Goal: Task Accomplishment & Management: Manage account settings

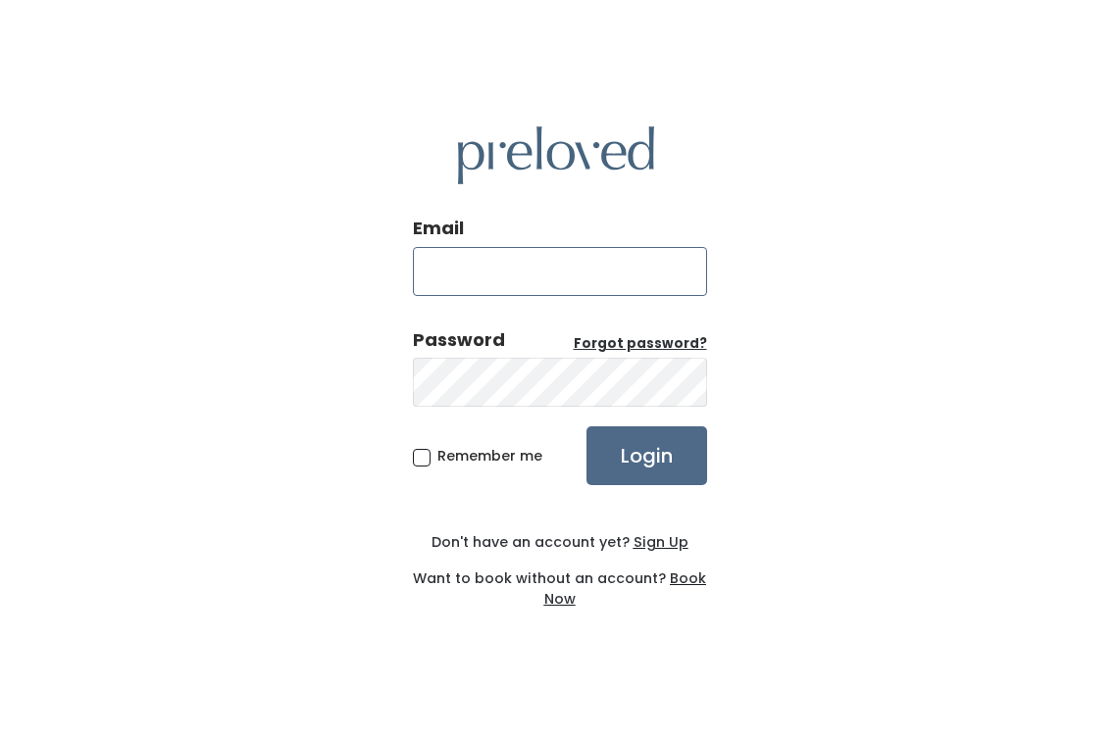
type input "[EMAIL_ADDRESS][DOMAIN_NAME]"
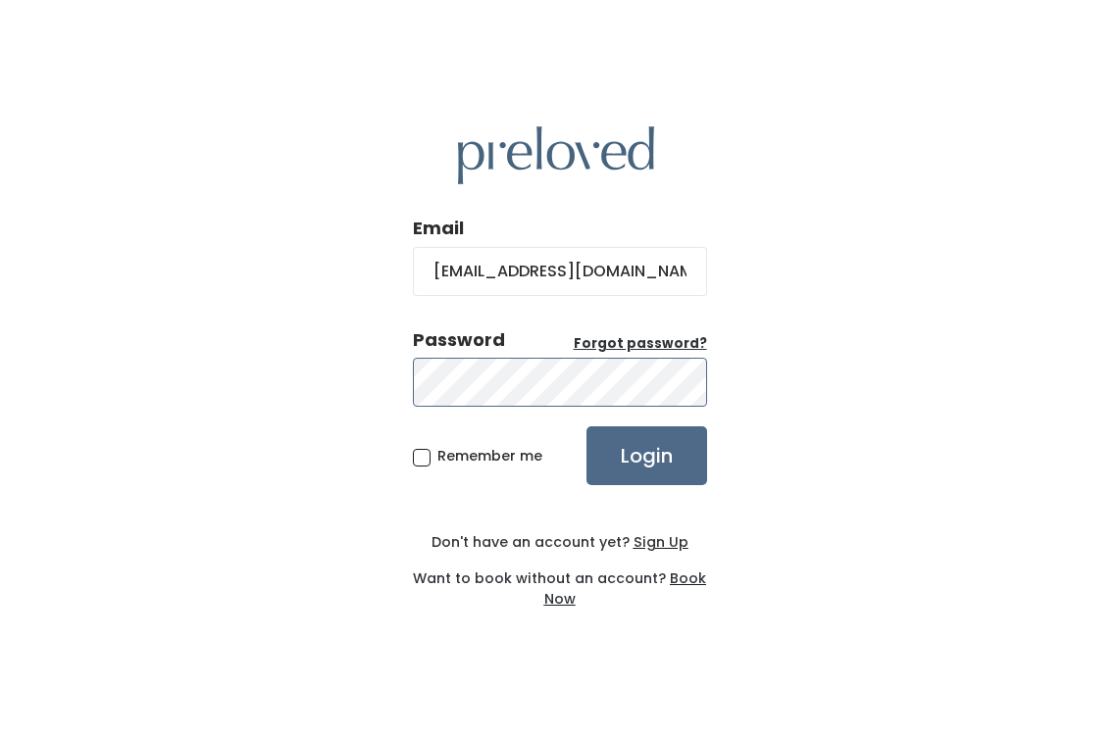
click at [645, 455] on input "Login" at bounding box center [646, 456] width 121 height 59
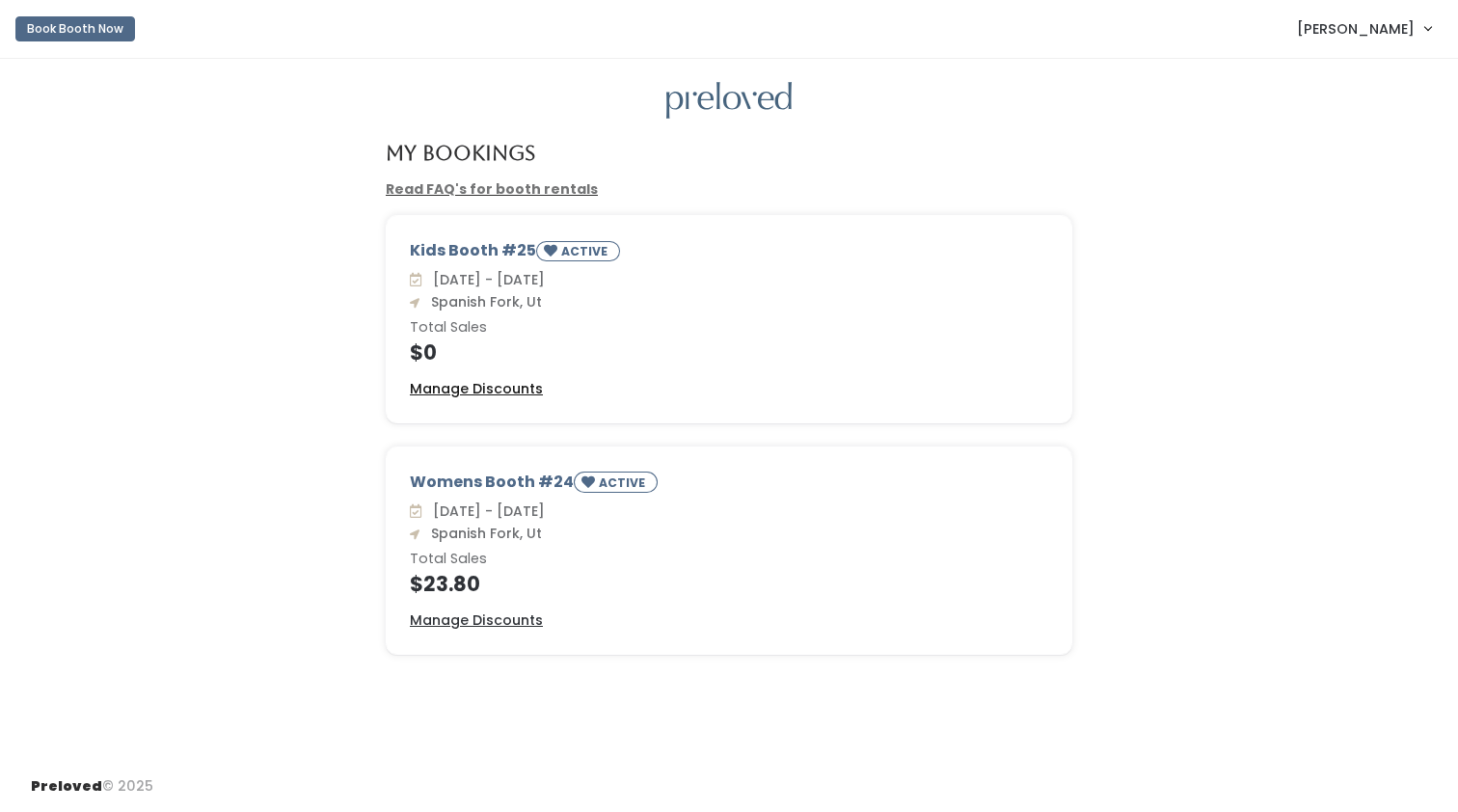
click at [515, 388] on u "Manage Discounts" at bounding box center [476, 388] width 133 height 20
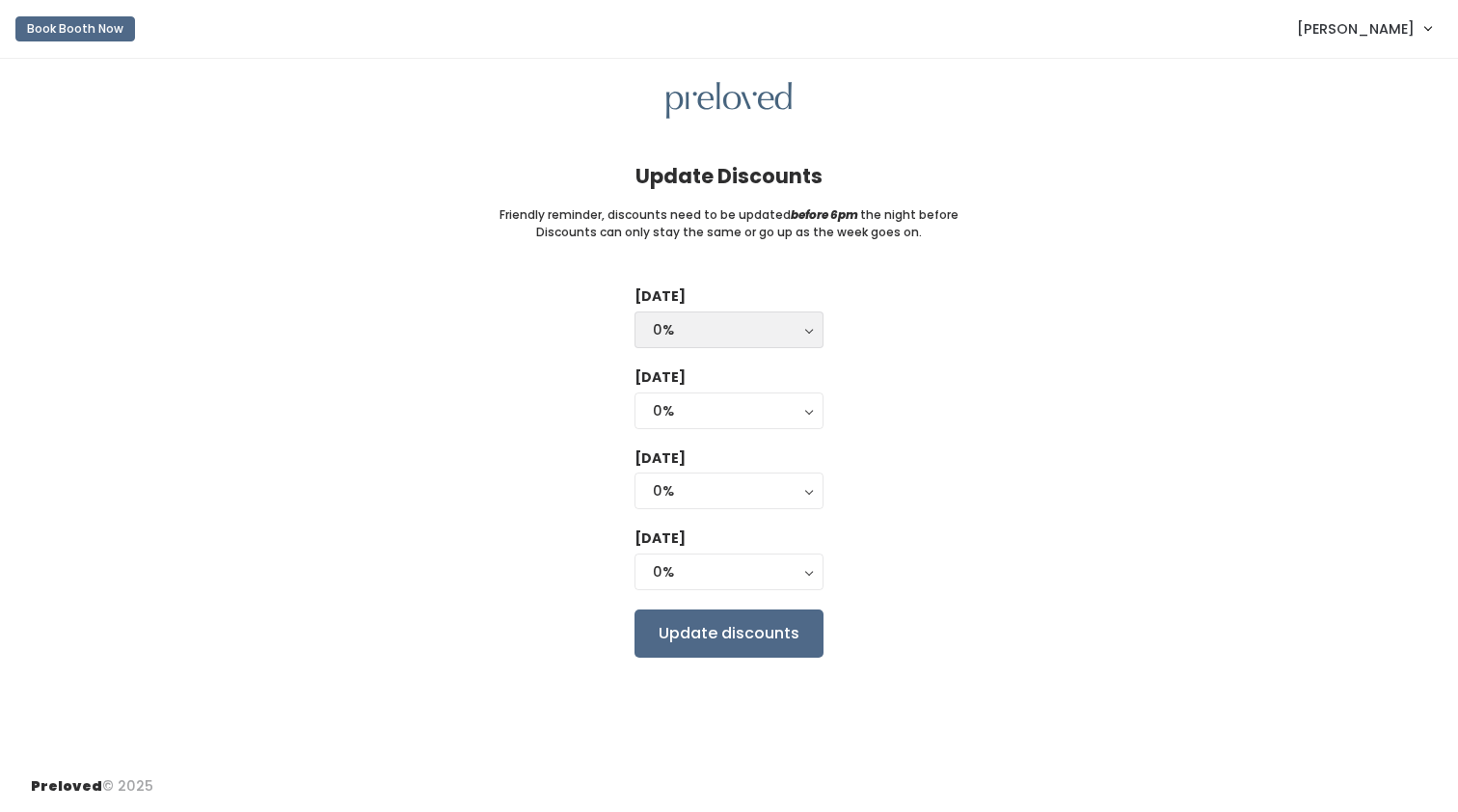
click at [804, 331] on button "0%" at bounding box center [729, 329] width 189 height 36
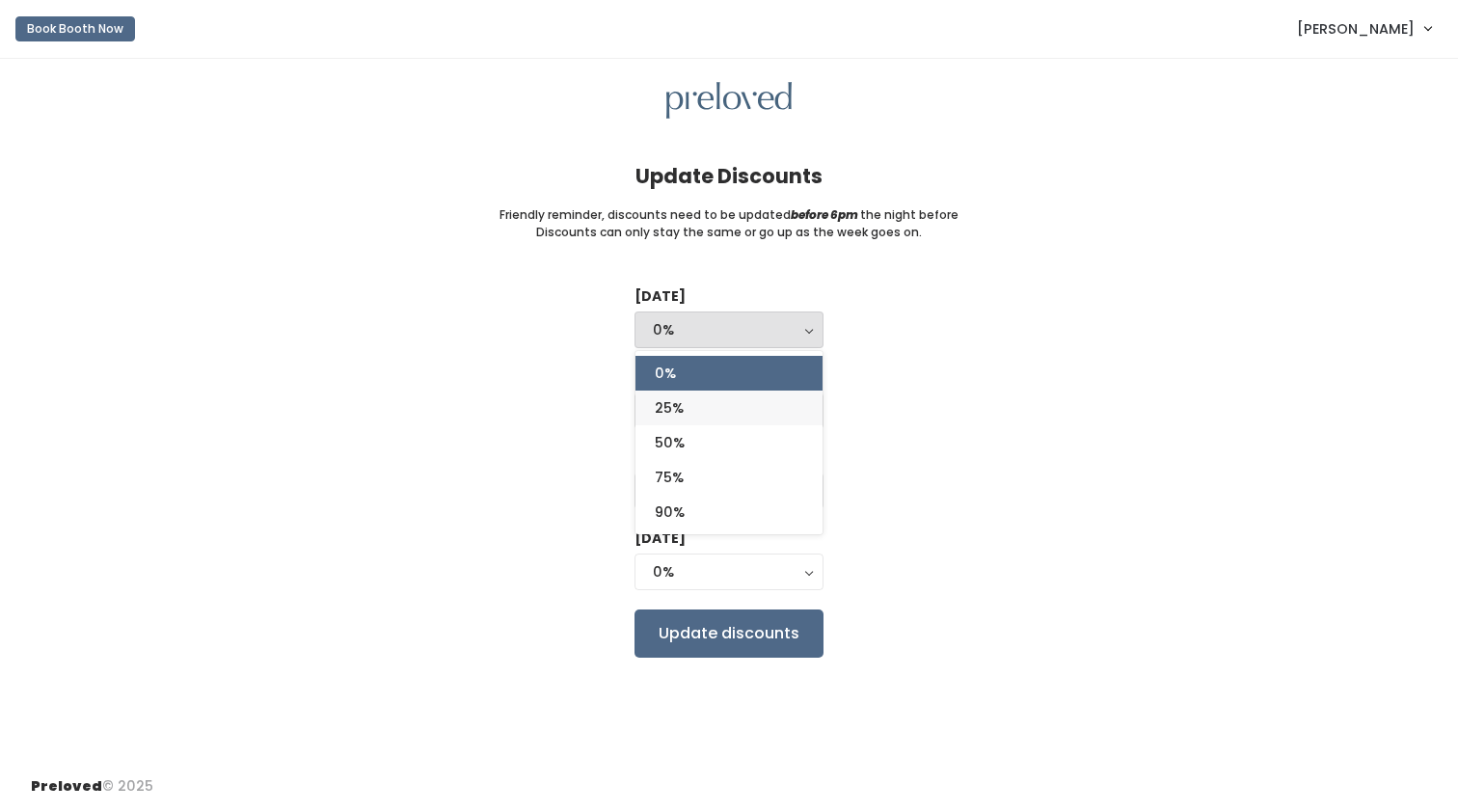
click at [716, 404] on link "25%" at bounding box center [729, 407] width 187 height 34
select select "25%"
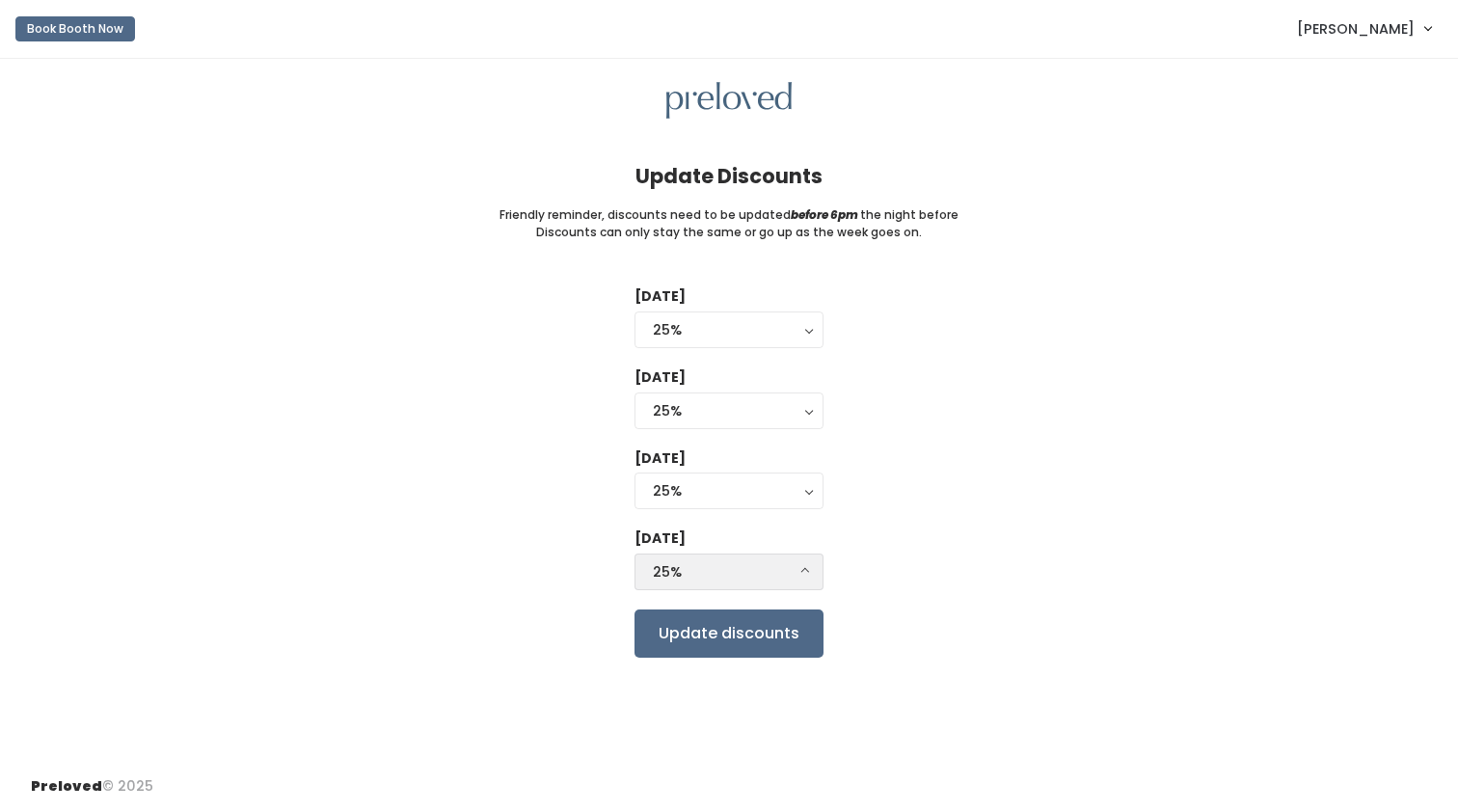
click at [806, 568] on button "25%" at bounding box center [729, 571] width 189 height 36
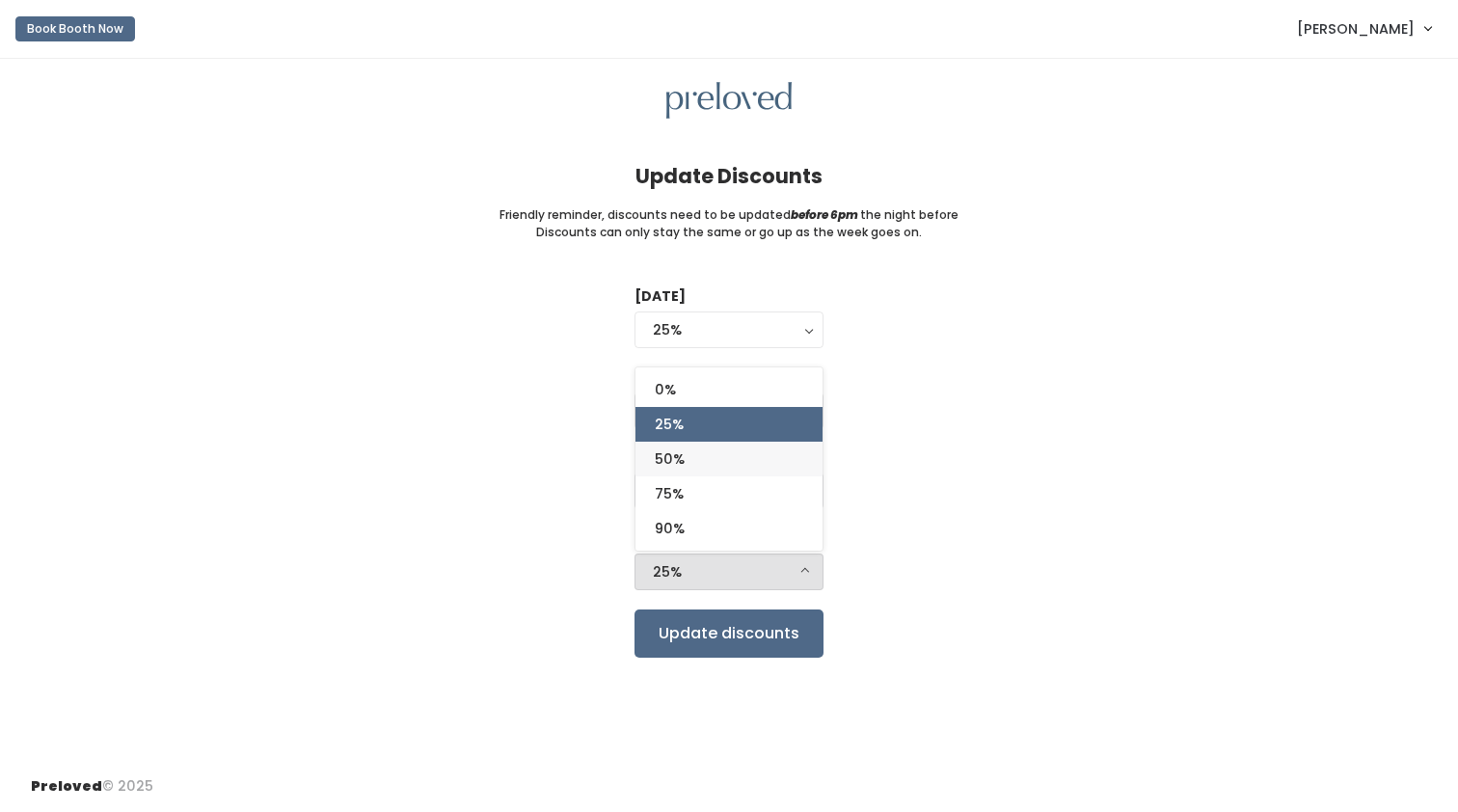
click at [772, 463] on link "50%" at bounding box center [729, 458] width 187 height 34
select select "50%"
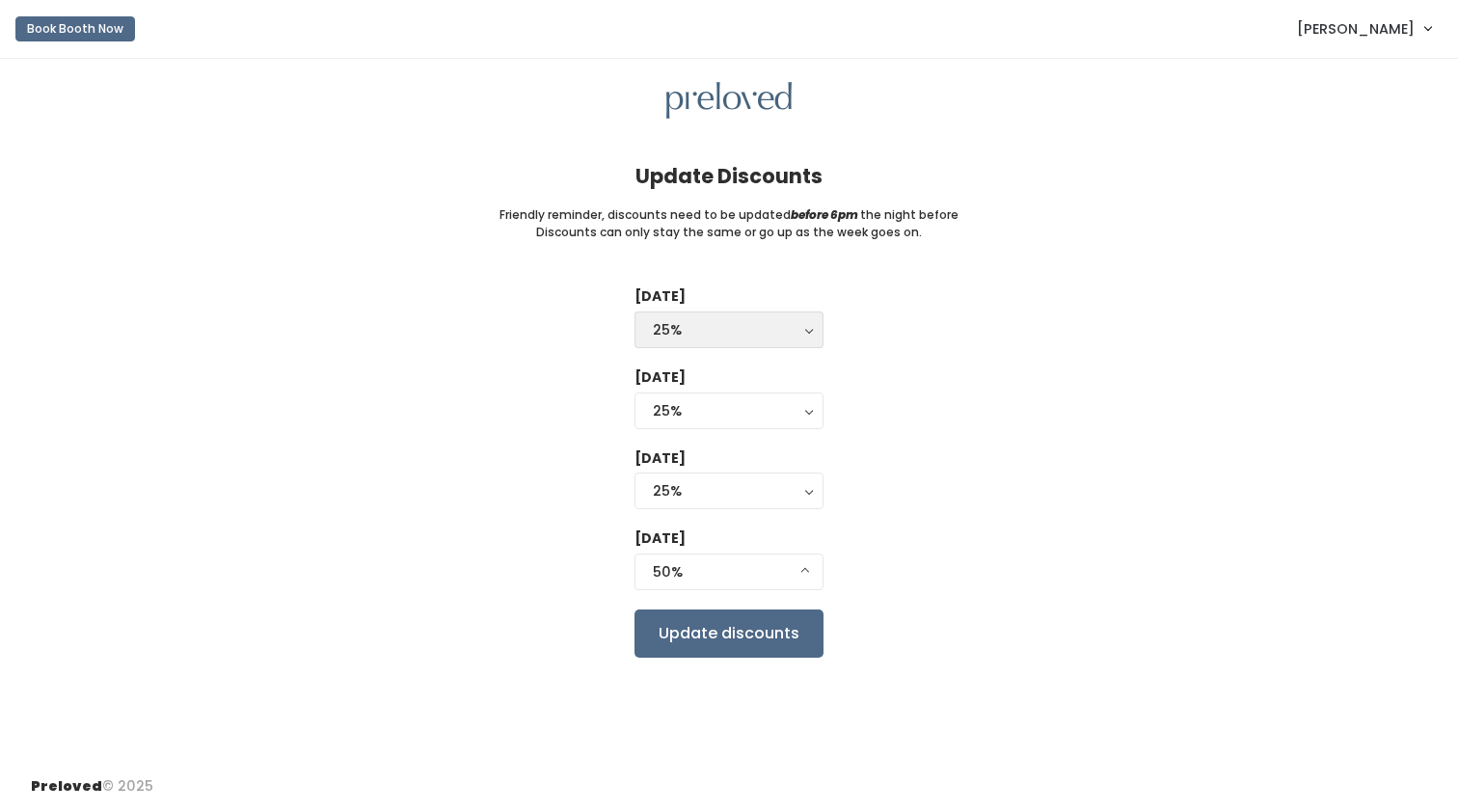
click at [809, 322] on button "25%" at bounding box center [729, 329] width 189 height 36
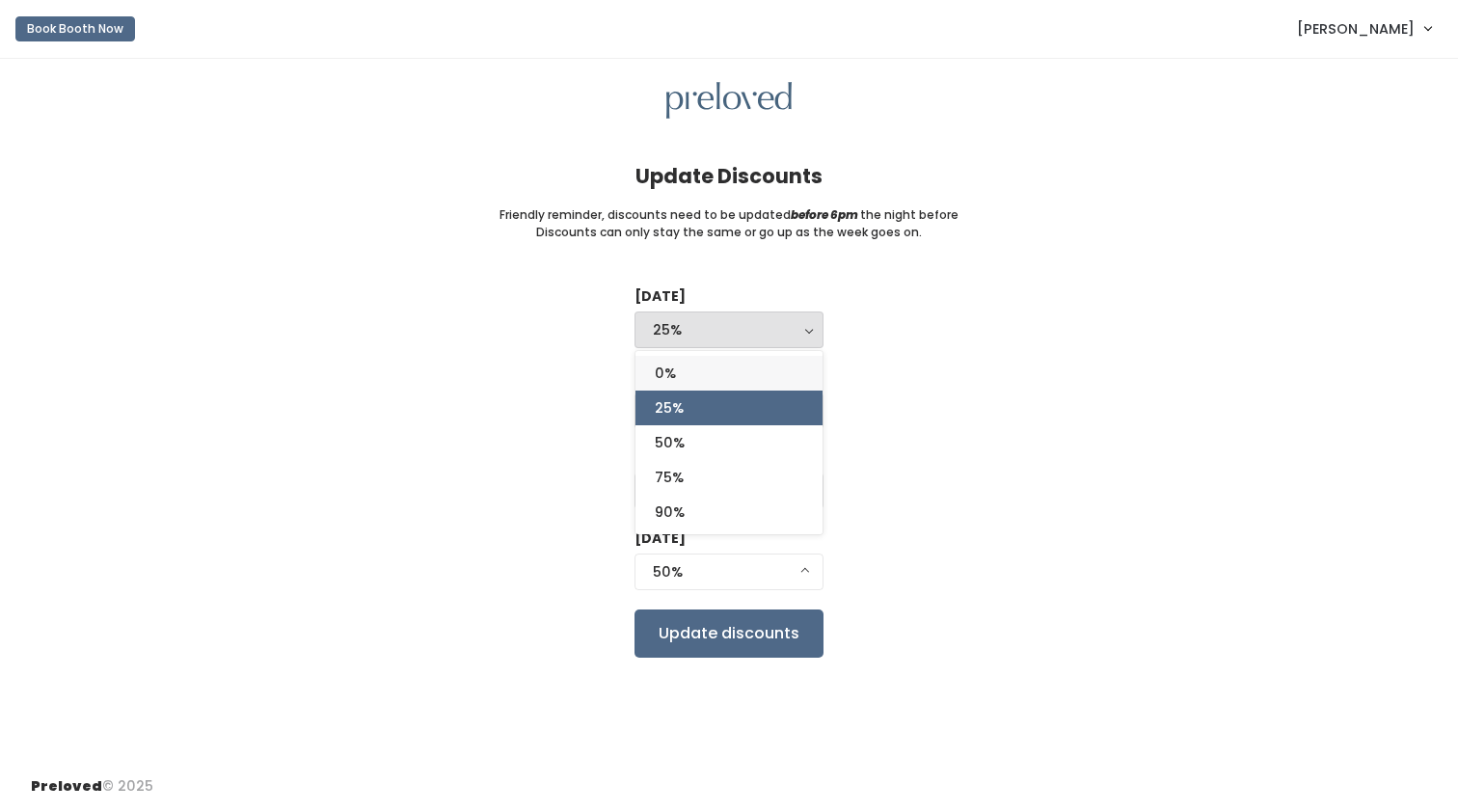
click at [783, 367] on link "0%" at bounding box center [729, 373] width 187 height 34
select select "0%"
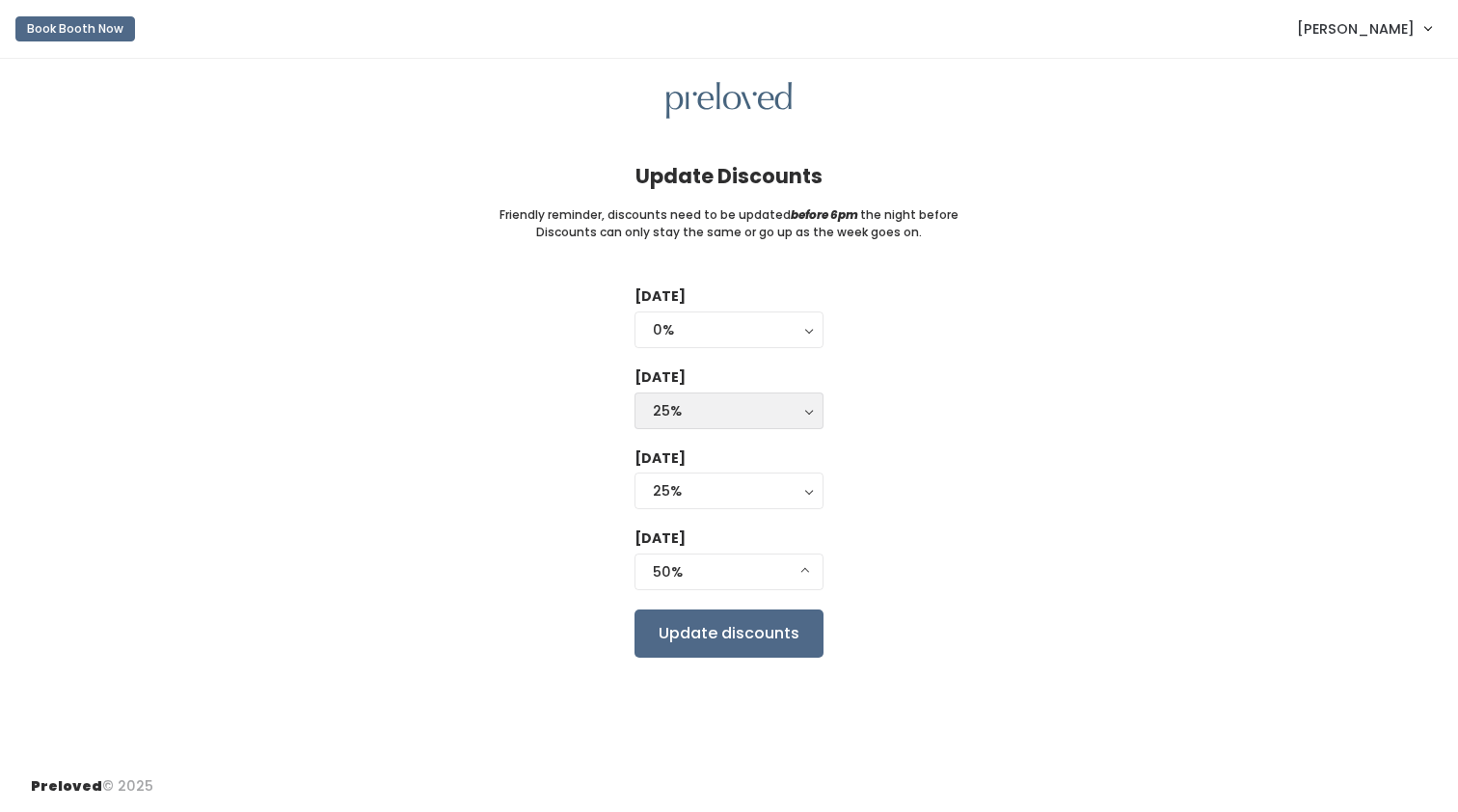
click at [803, 410] on div "25%" at bounding box center [729, 411] width 152 height 22
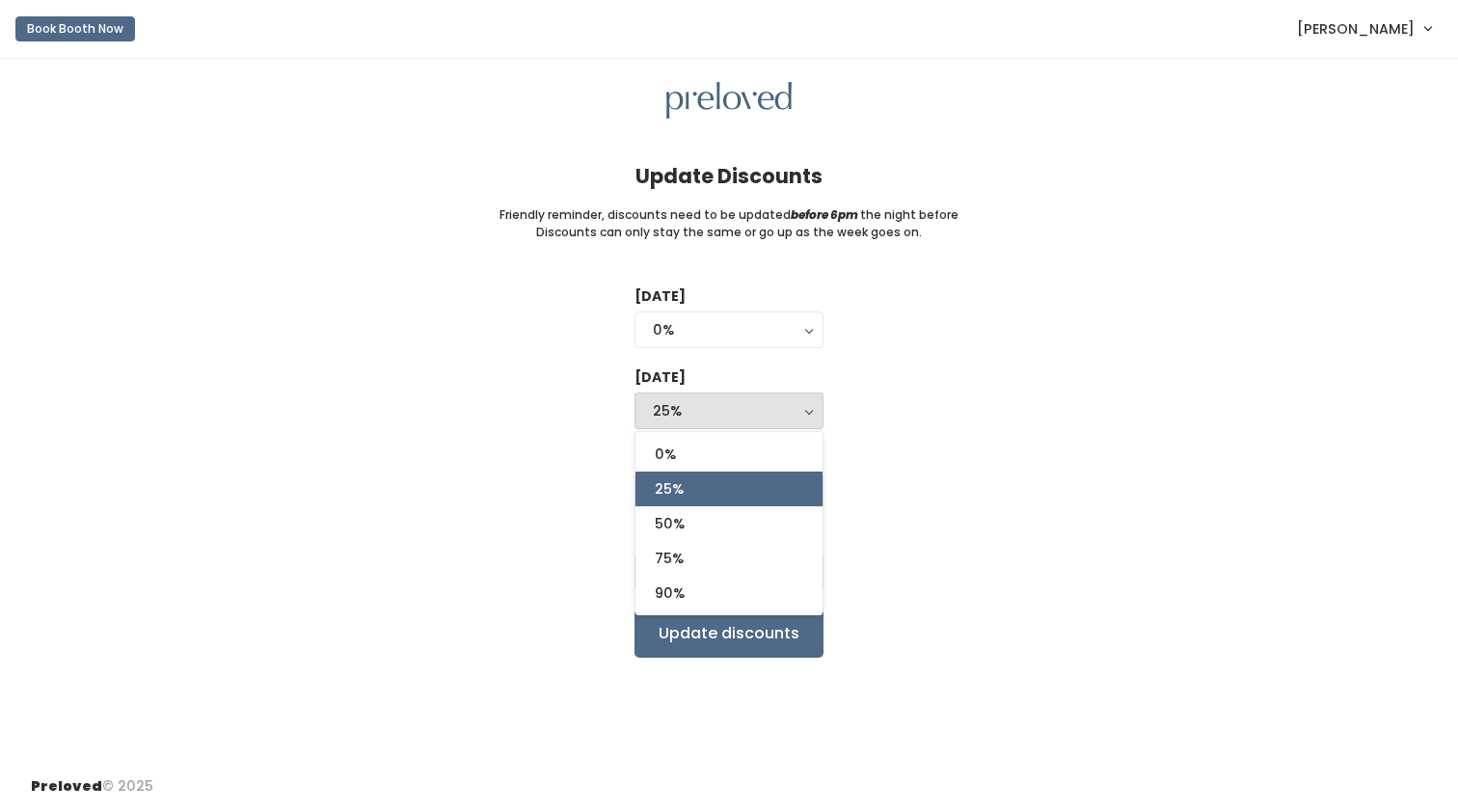
click at [912, 461] on div "Tuesday 0% 25% 50% 75% 90% 0% 0% 25% 50% 75% 90% Wednesday 0% 25% 50% 75% 90% 2…" at bounding box center [729, 471] width 1396 height 371
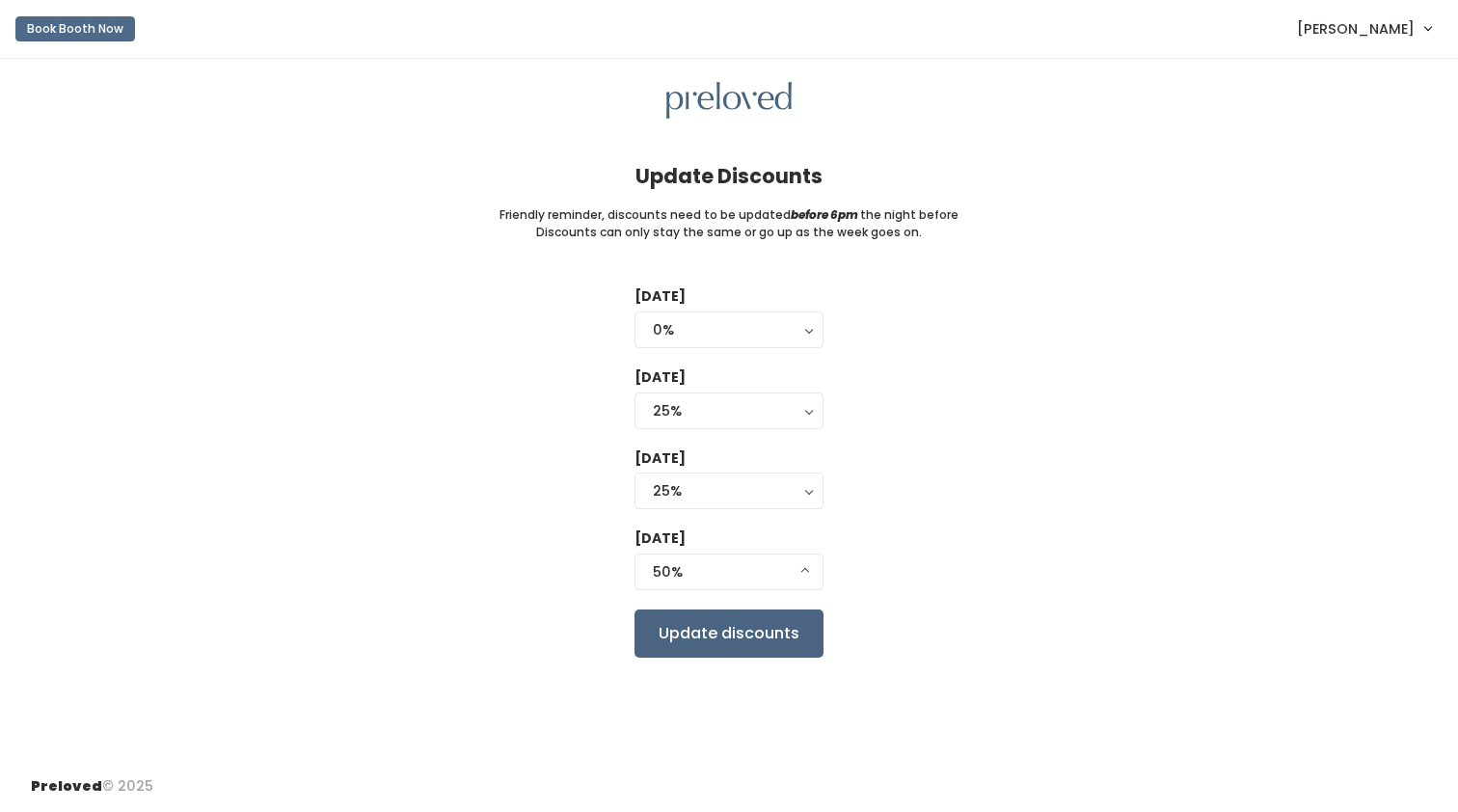
click at [724, 632] on input "Update discounts" at bounding box center [729, 633] width 189 height 48
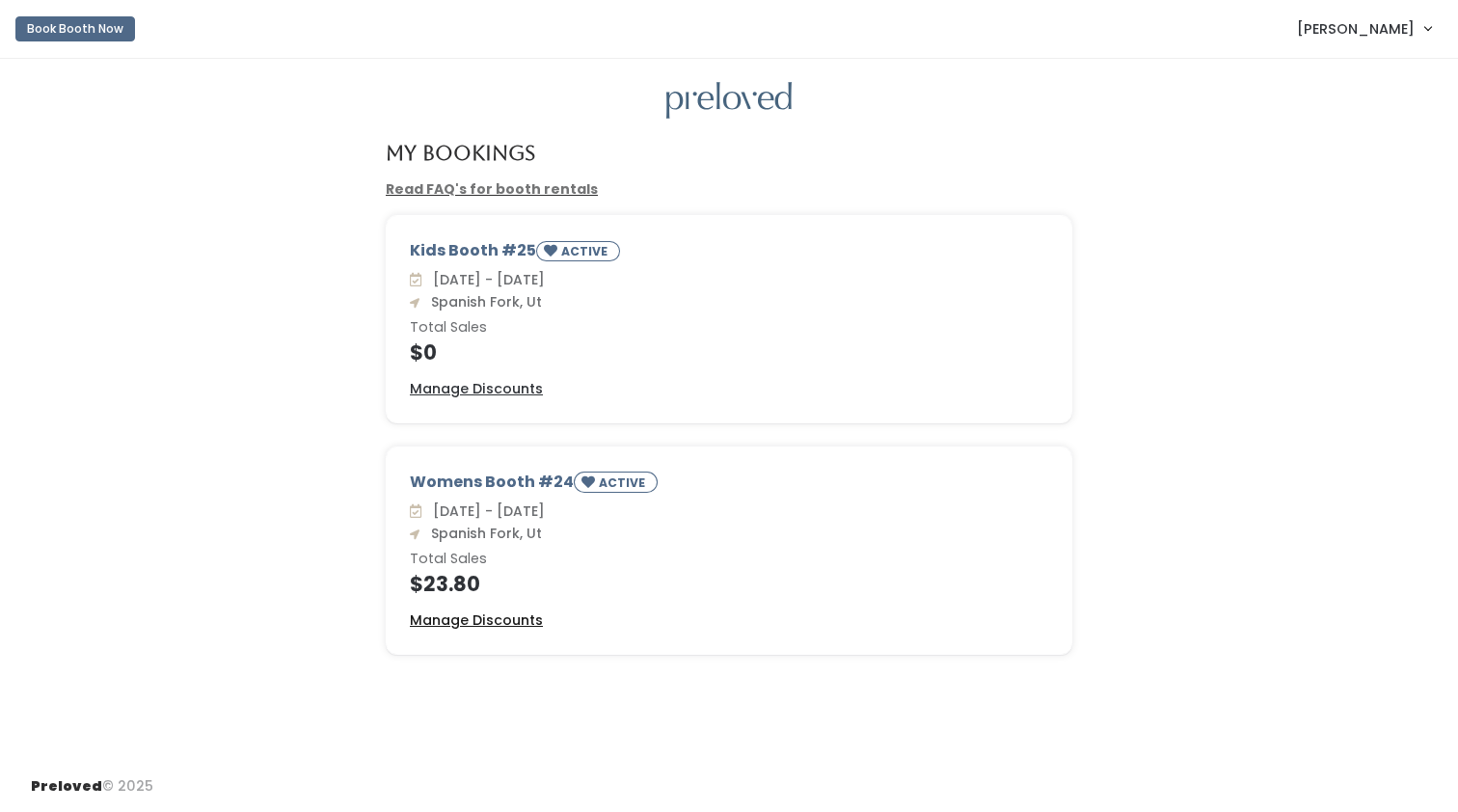
click at [485, 618] on u "Manage Discounts" at bounding box center [476, 620] width 133 height 20
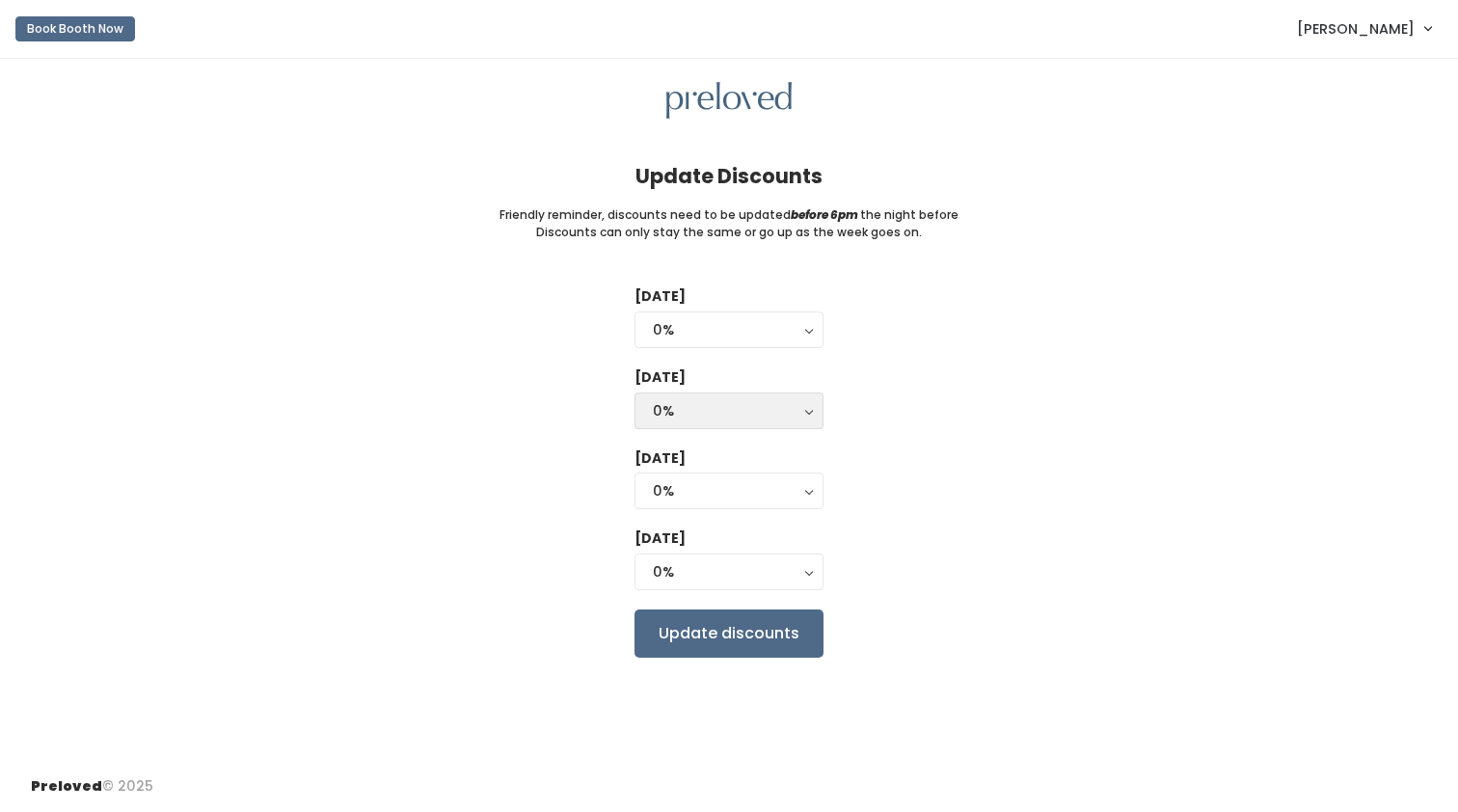
click at [804, 408] on button "0%" at bounding box center [729, 410] width 189 height 36
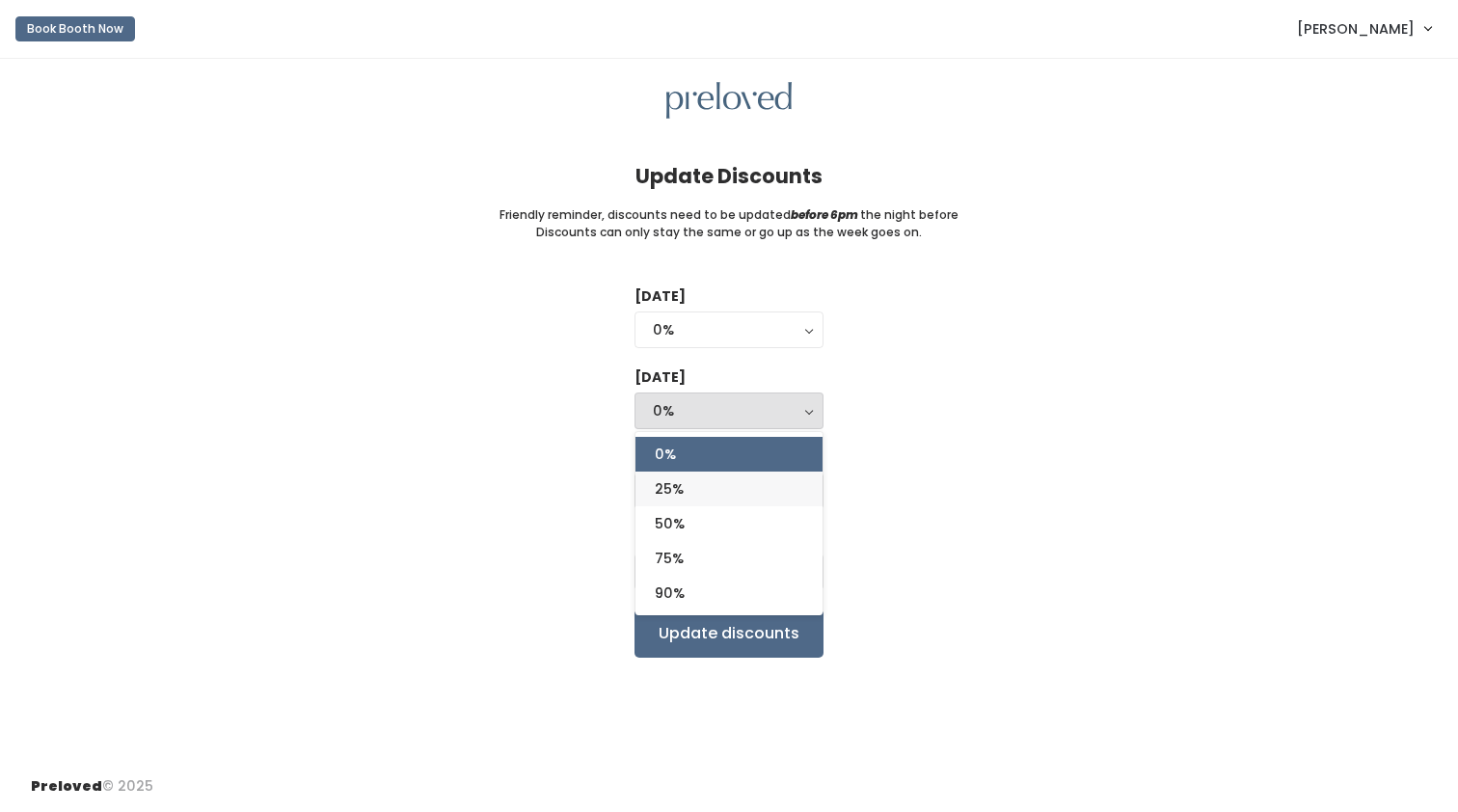
click at [770, 485] on link "25%" at bounding box center [729, 488] width 187 height 34
select select "25%"
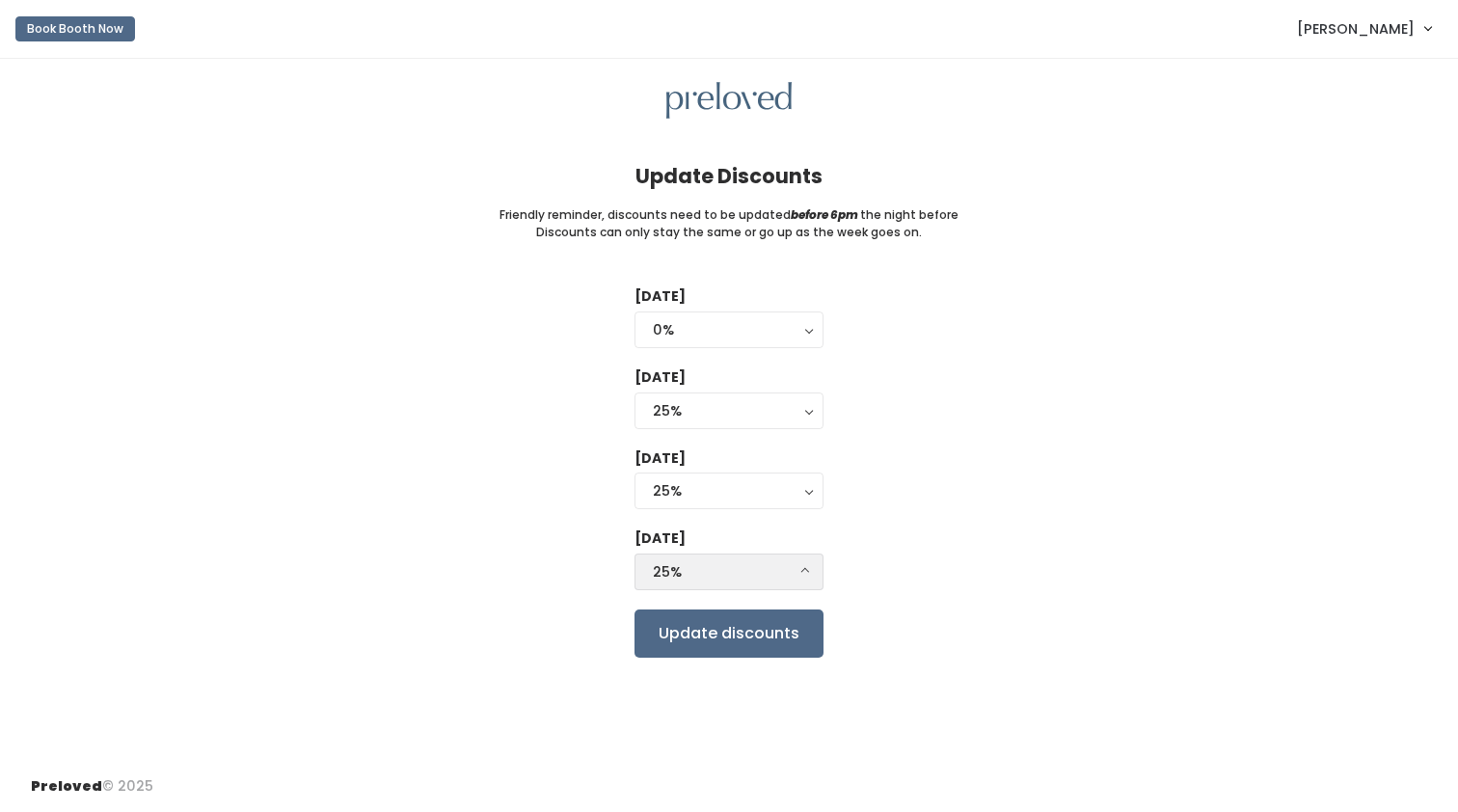
click at [802, 573] on div "25%" at bounding box center [729, 572] width 152 height 22
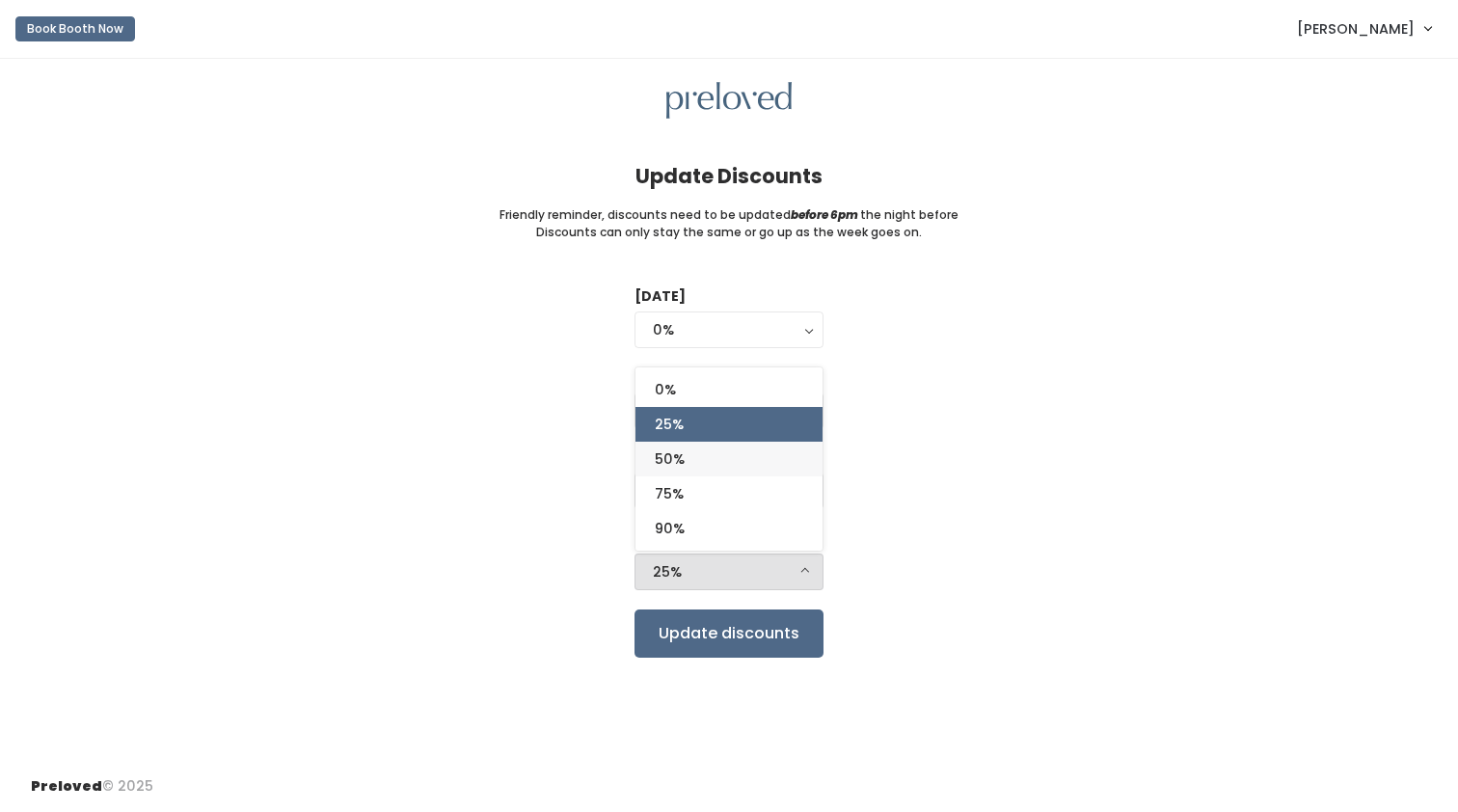
click at [788, 463] on link "50%" at bounding box center [729, 458] width 187 height 34
select select "50%"
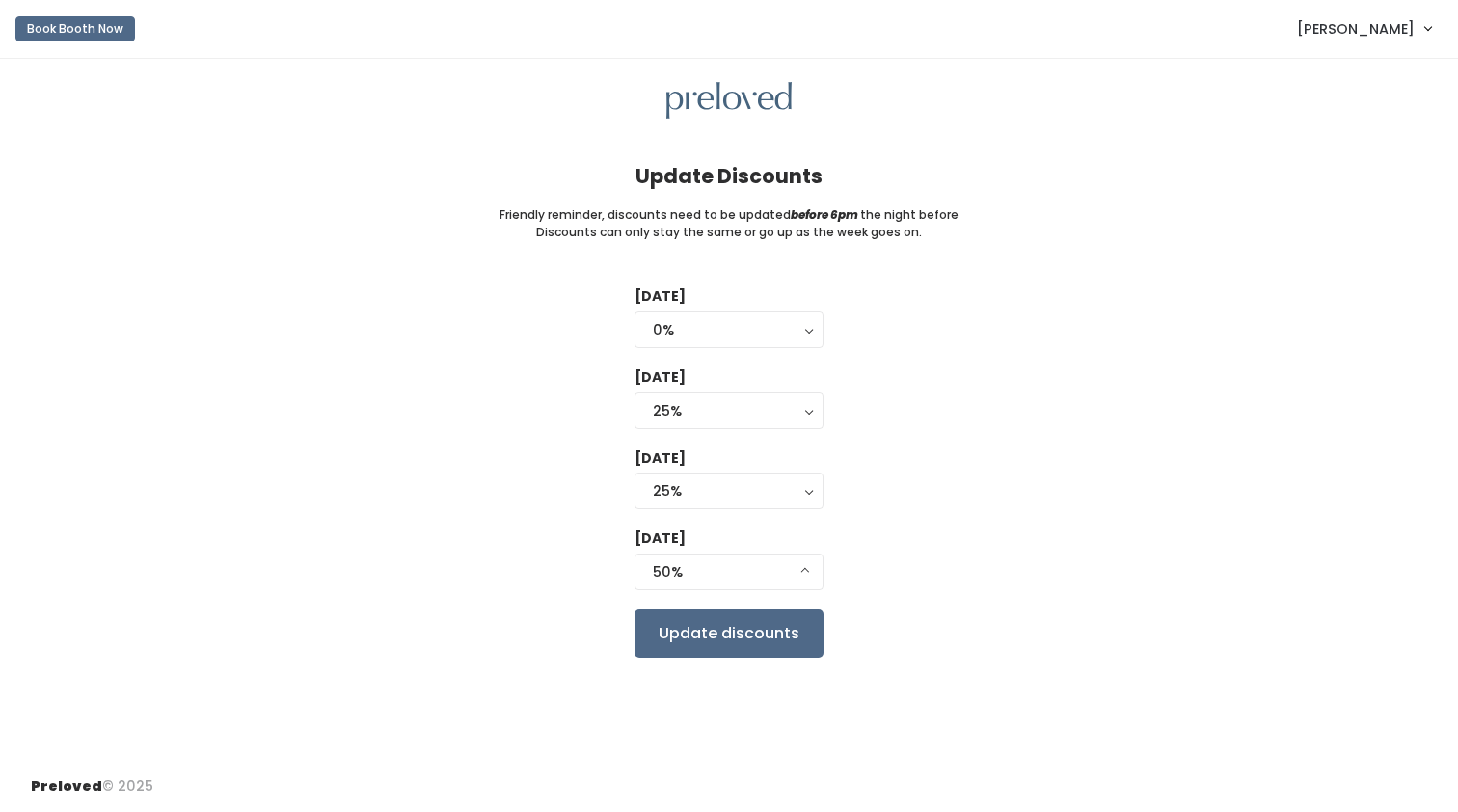
click at [952, 464] on div "Tuesday 0% 25% 50% 75% 90% 0% Wednesday 0% 25% 50% 75% 90% 25% 0% 25% 50% 75% 9…" at bounding box center [729, 471] width 1396 height 371
click at [809, 414] on button "25%" at bounding box center [729, 410] width 189 height 36
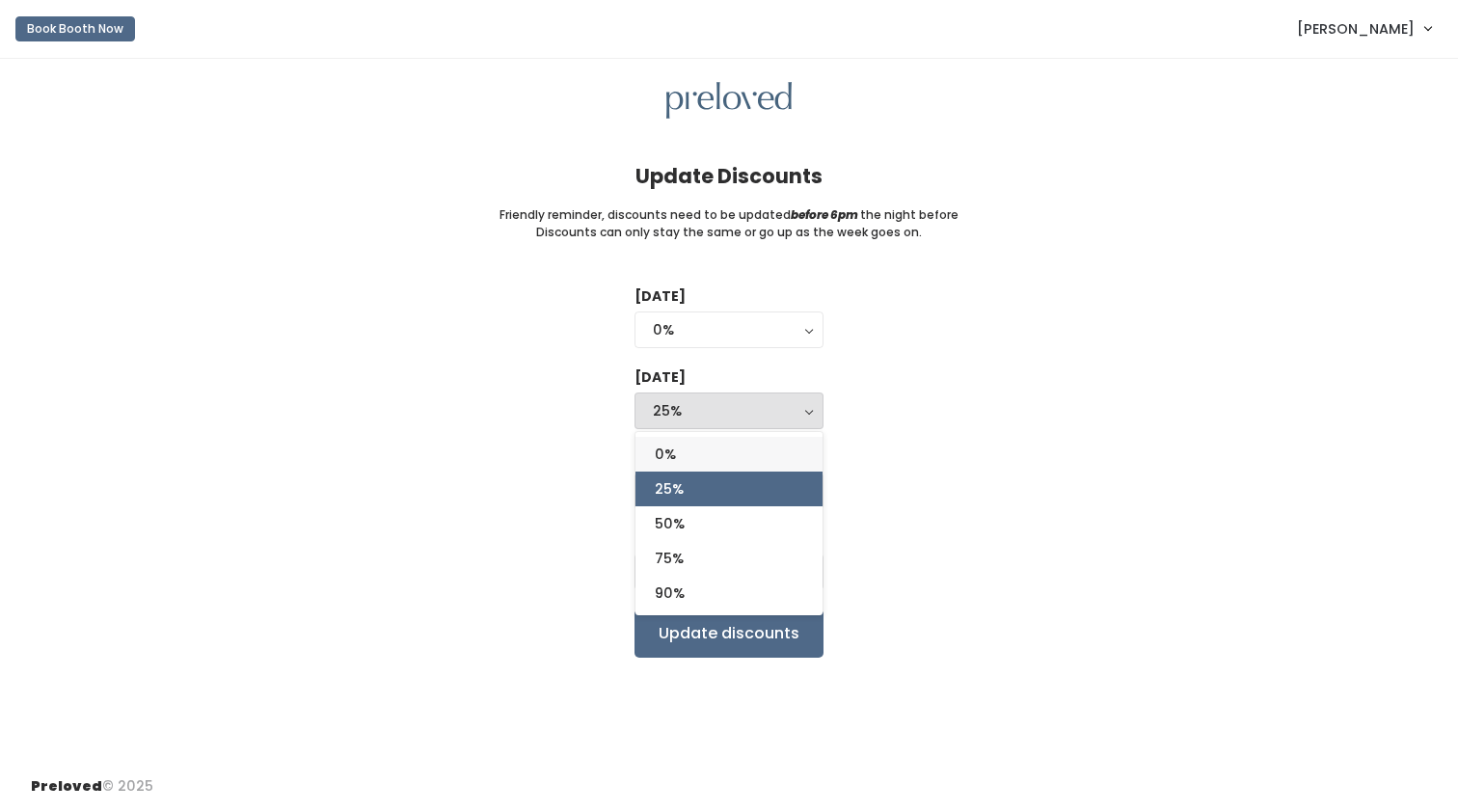
click at [753, 455] on link "0%" at bounding box center [729, 453] width 187 height 34
select select "0%"
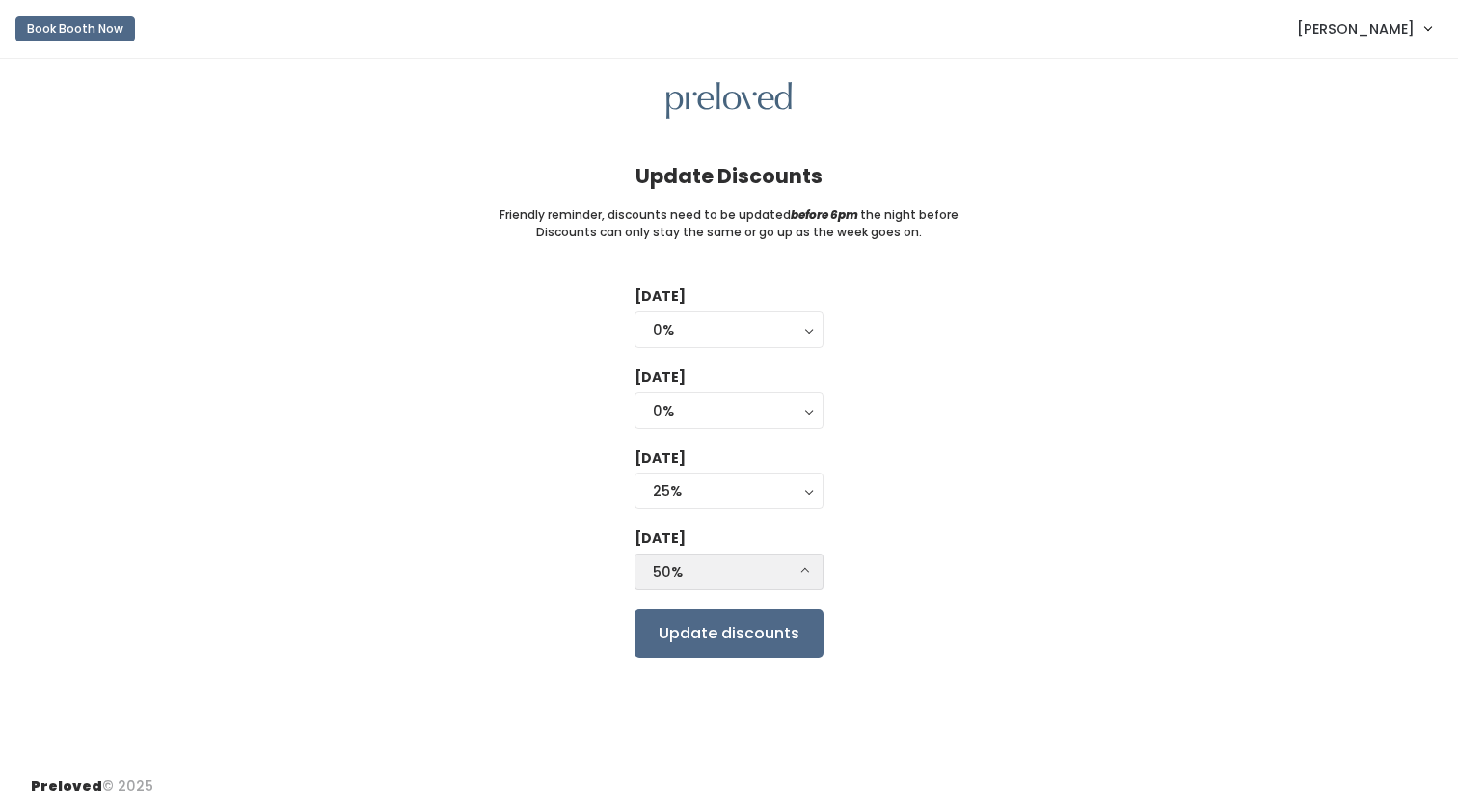
click at [802, 572] on div "50%" at bounding box center [729, 572] width 152 height 22
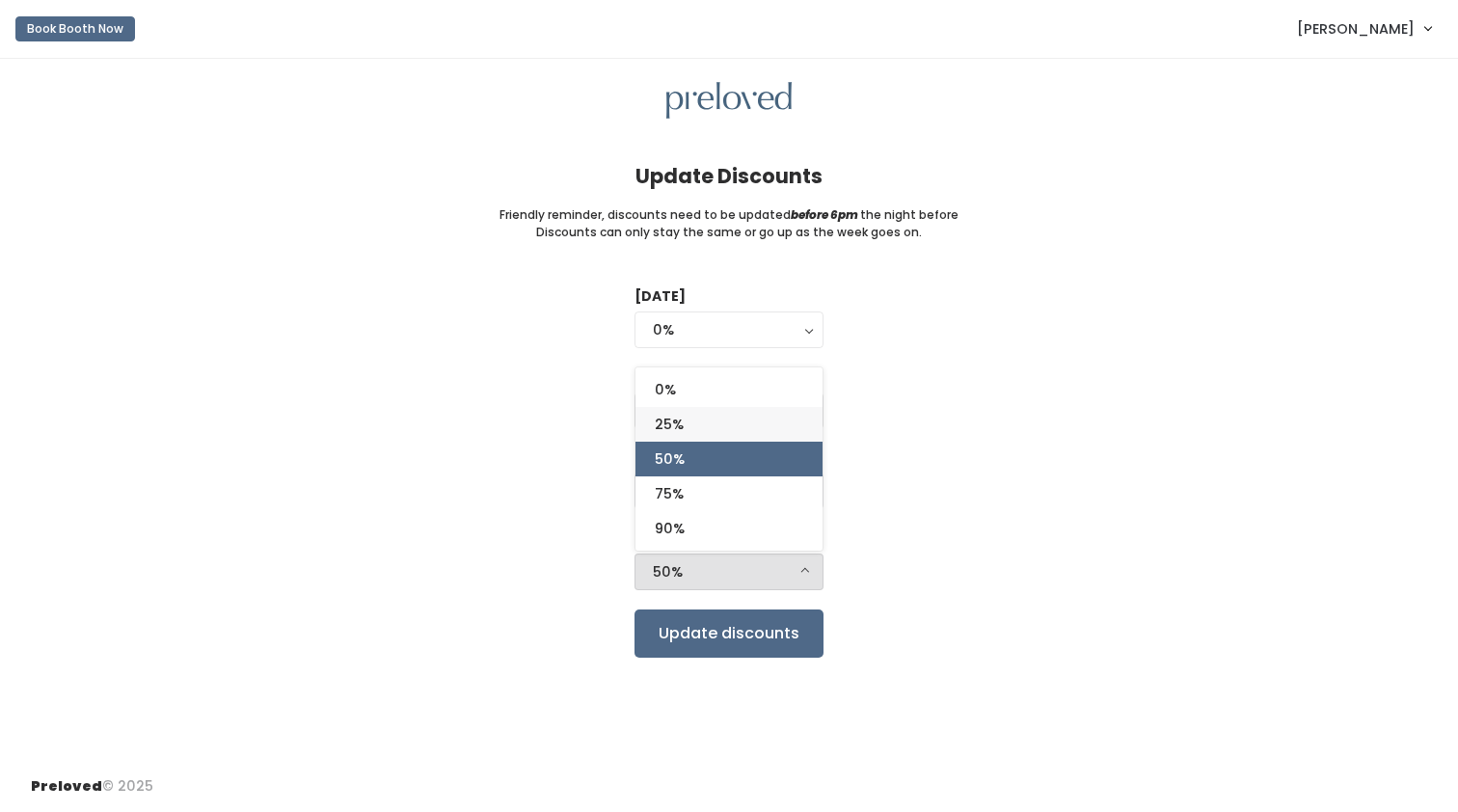
click at [787, 423] on link "25%" at bounding box center [729, 424] width 187 height 34
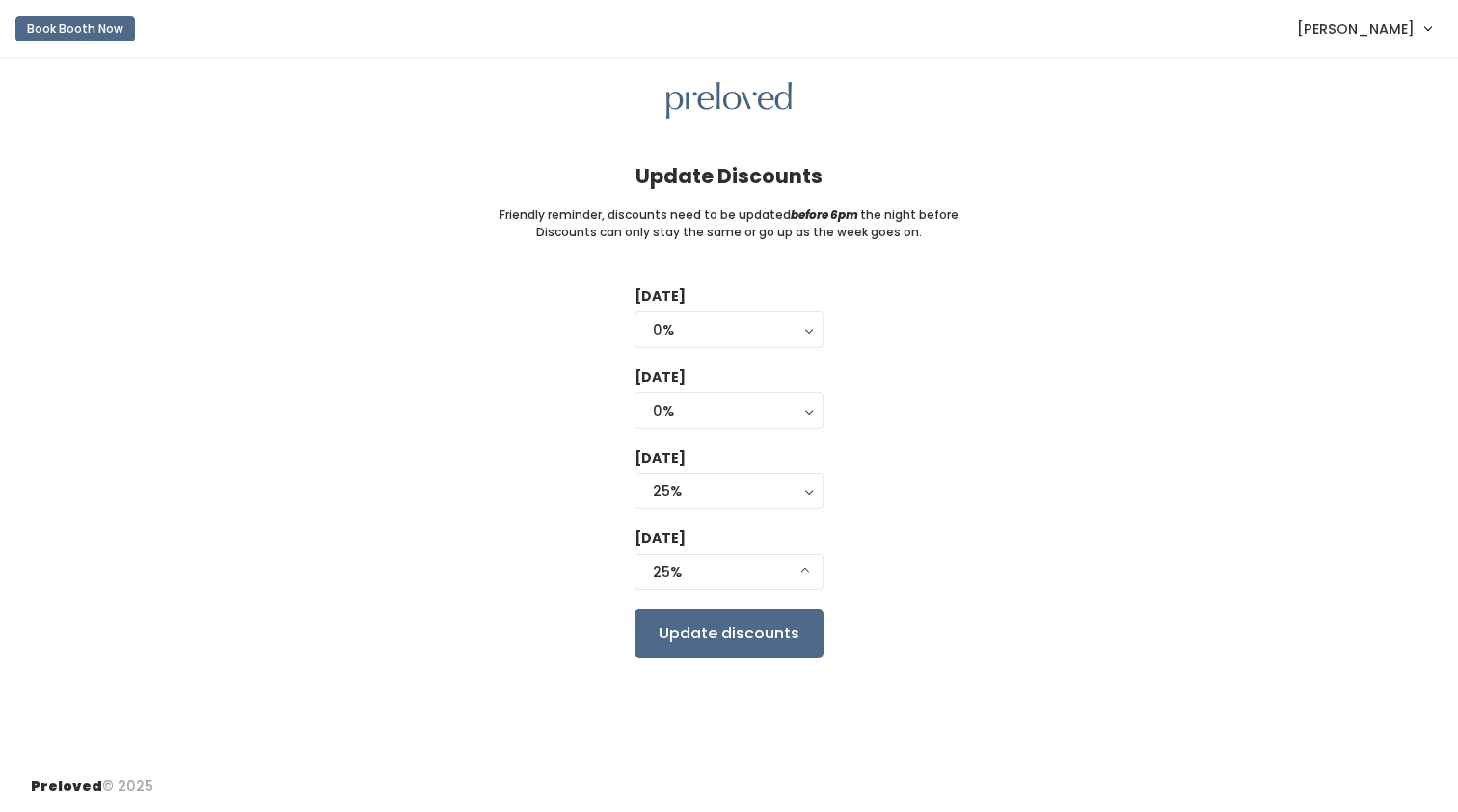
click at [969, 490] on div "Tuesday 0% 25% 50% 75% 90% 0% Wednesday 0% 25% 50% 75% 90% 0% 0% 25% 50% 75% 90…" at bounding box center [729, 471] width 1396 height 371
click at [800, 565] on div "25%" at bounding box center [729, 572] width 152 height 22
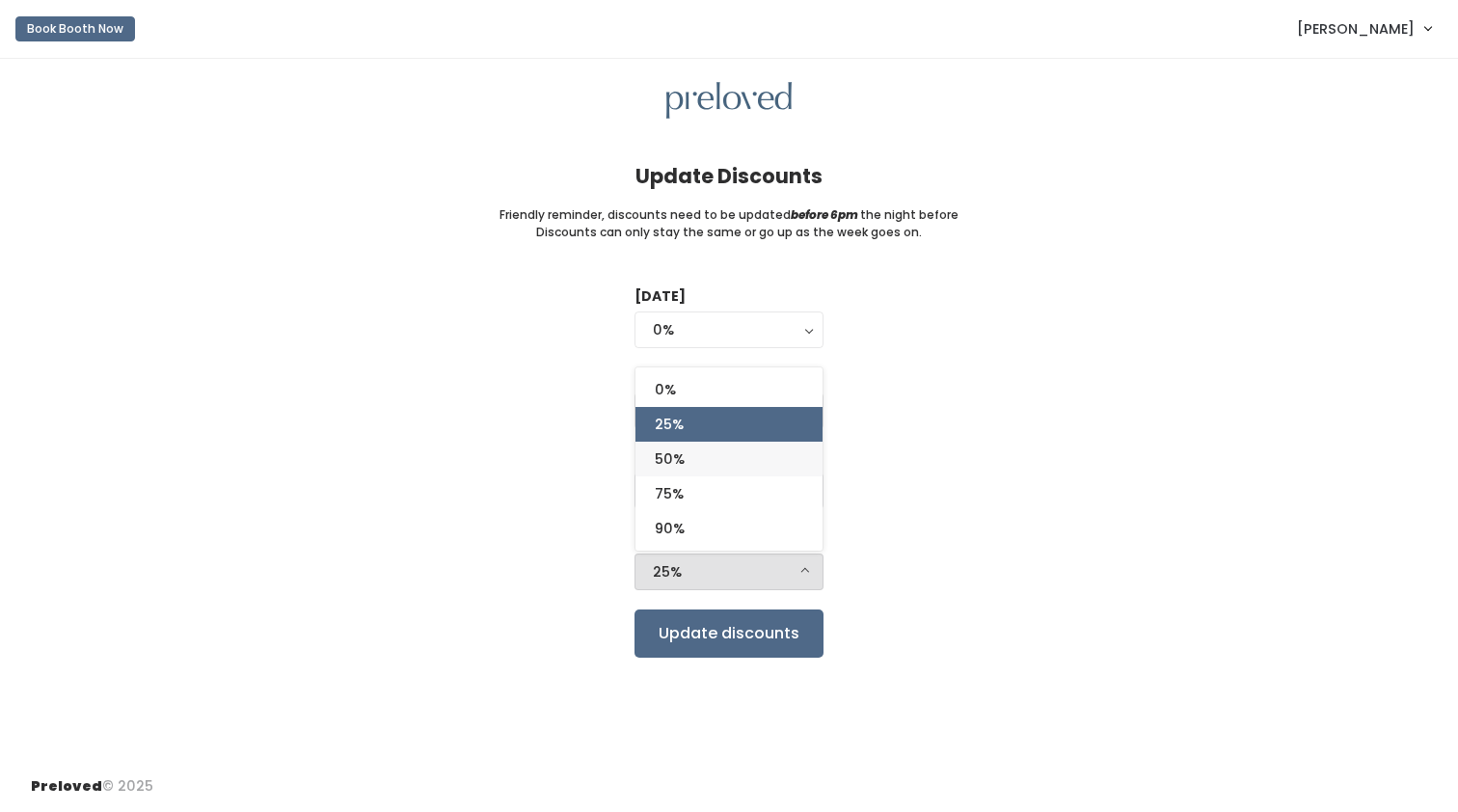
click at [785, 456] on link "50%" at bounding box center [729, 458] width 187 height 34
select select "50%"
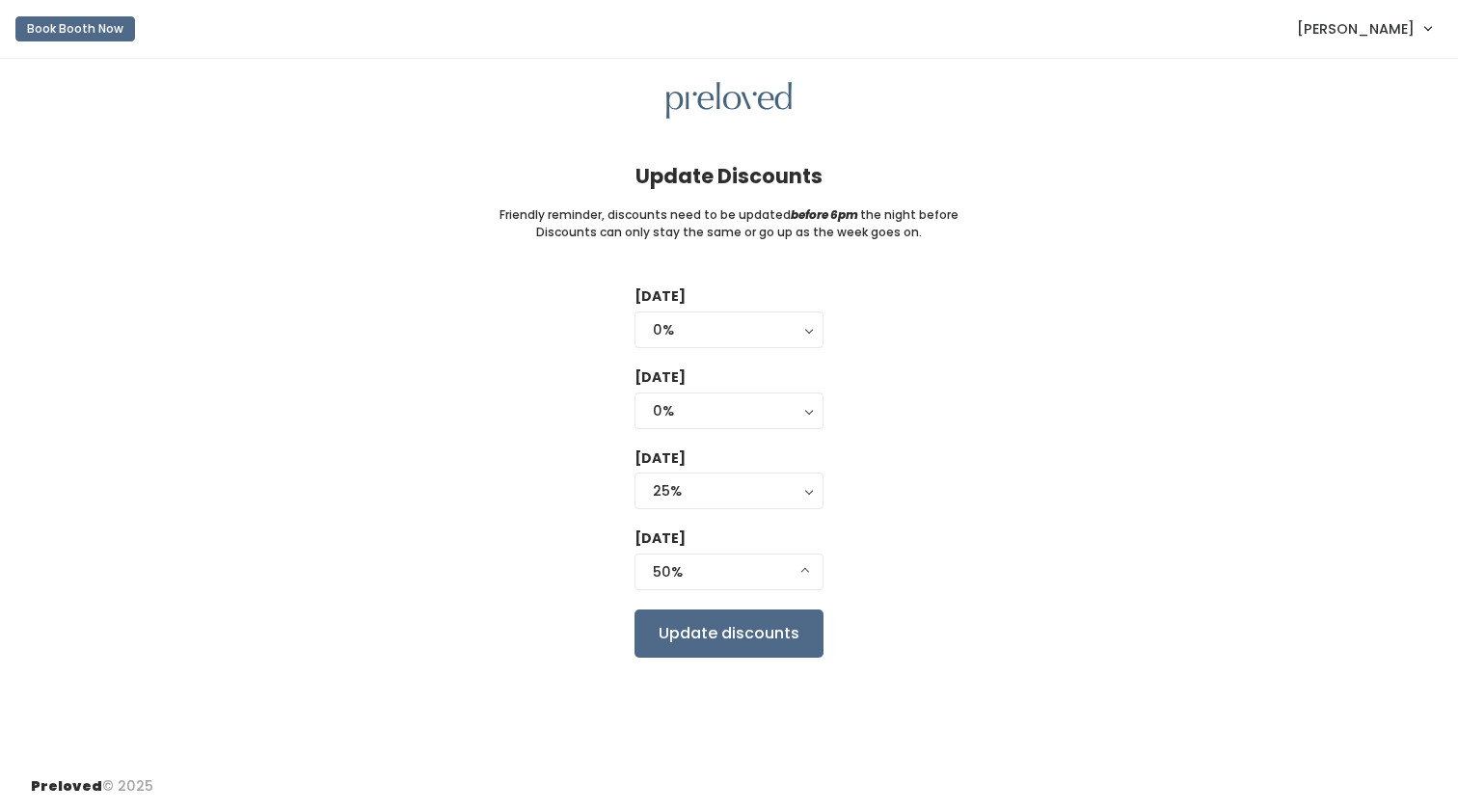
click at [994, 504] on div "Tuesday 0% 25% 50% 75% 90% 0% Wednesday 0% 25% 50% 75% 90% 0% 0% 25% 50% 75% 90…" at bounding box center [729, 471] width 1396 height 371
click at [777, 632] on input "Update discounts" at bounding box center [729, 633] width 189 height 48
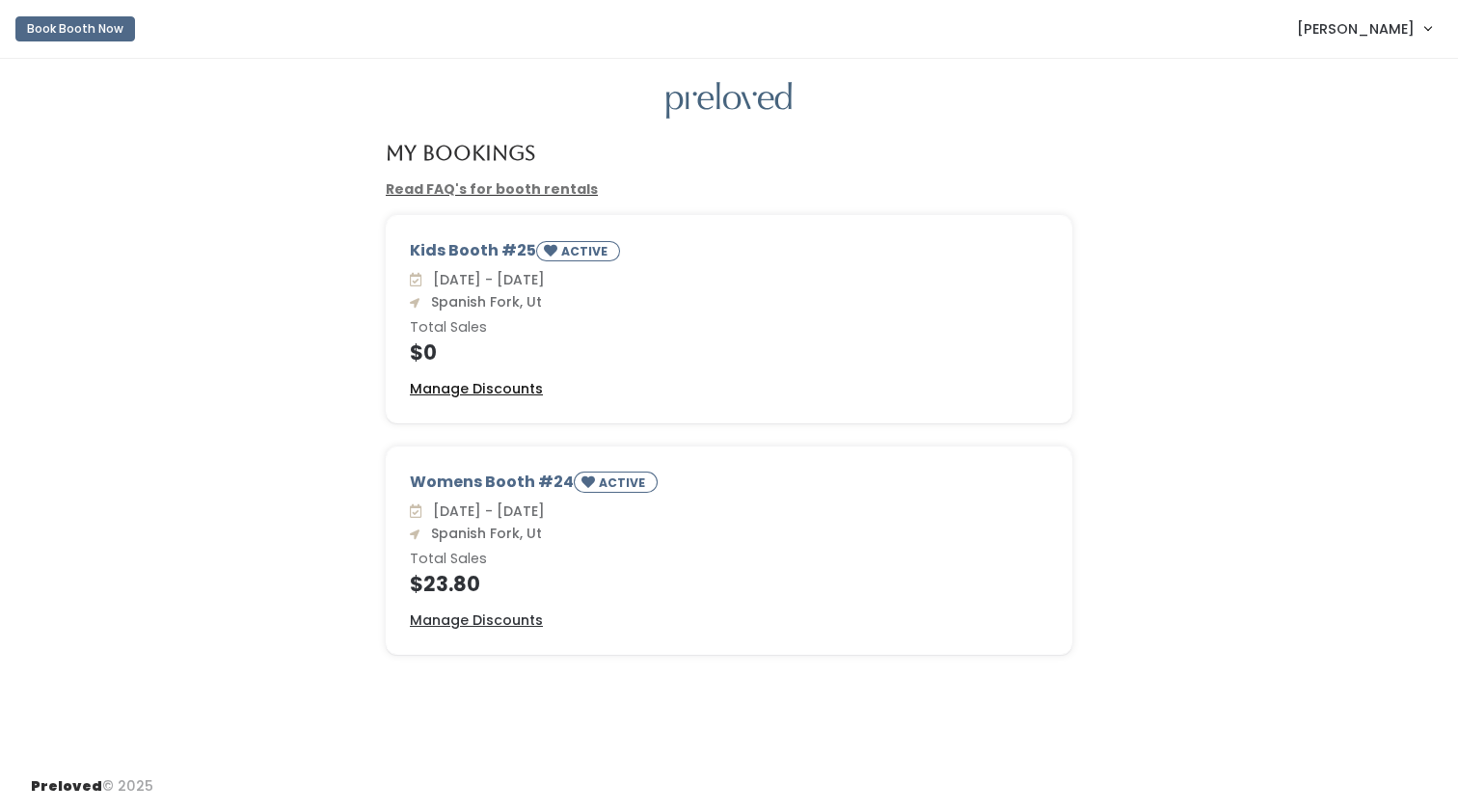
click at [470, 388] on u "Manage Discounts" at bounding box center [476, 388] width 133 height 20
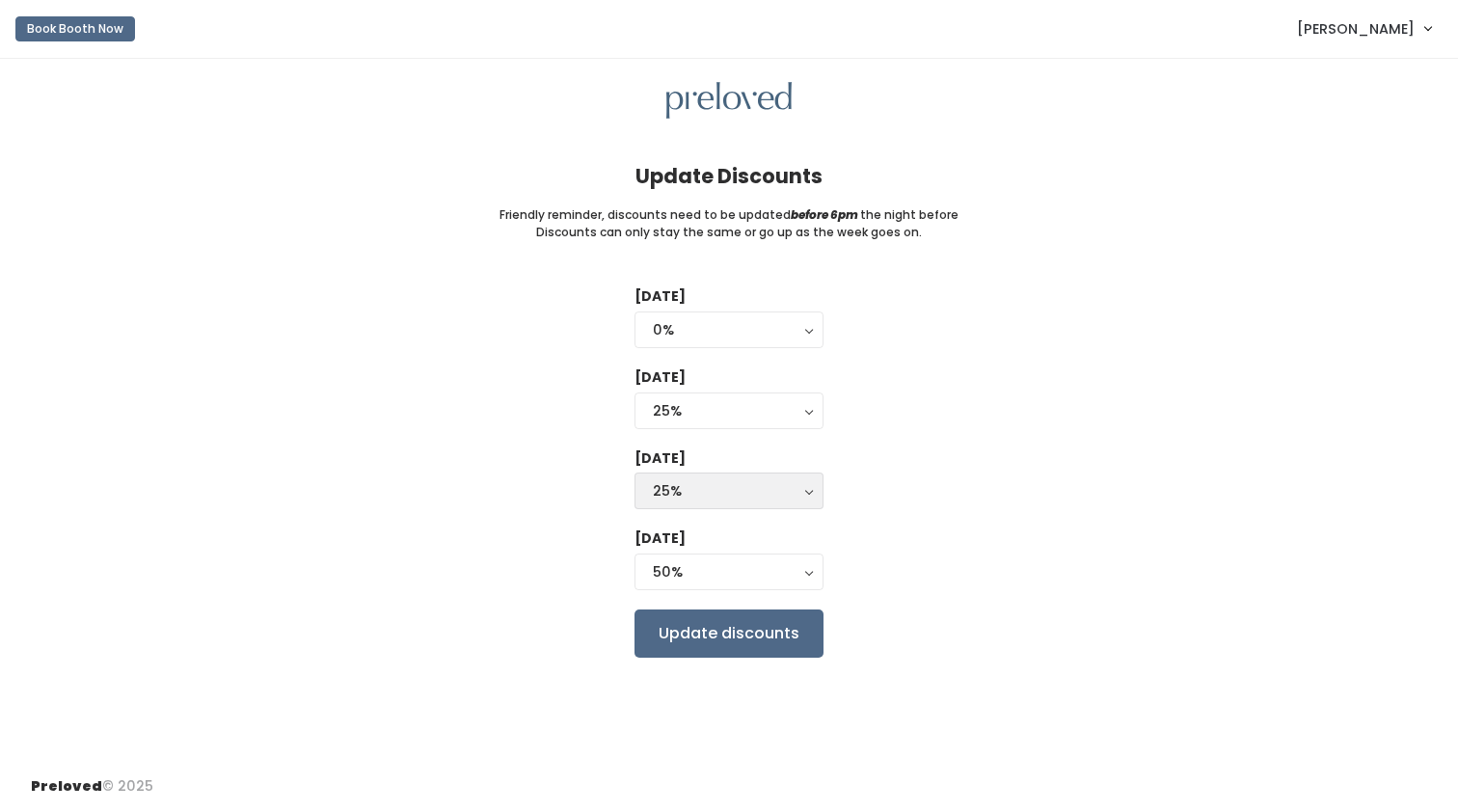
click at [812, 486] on button "25%" at bounding box center [729, 490] width 189 height 36
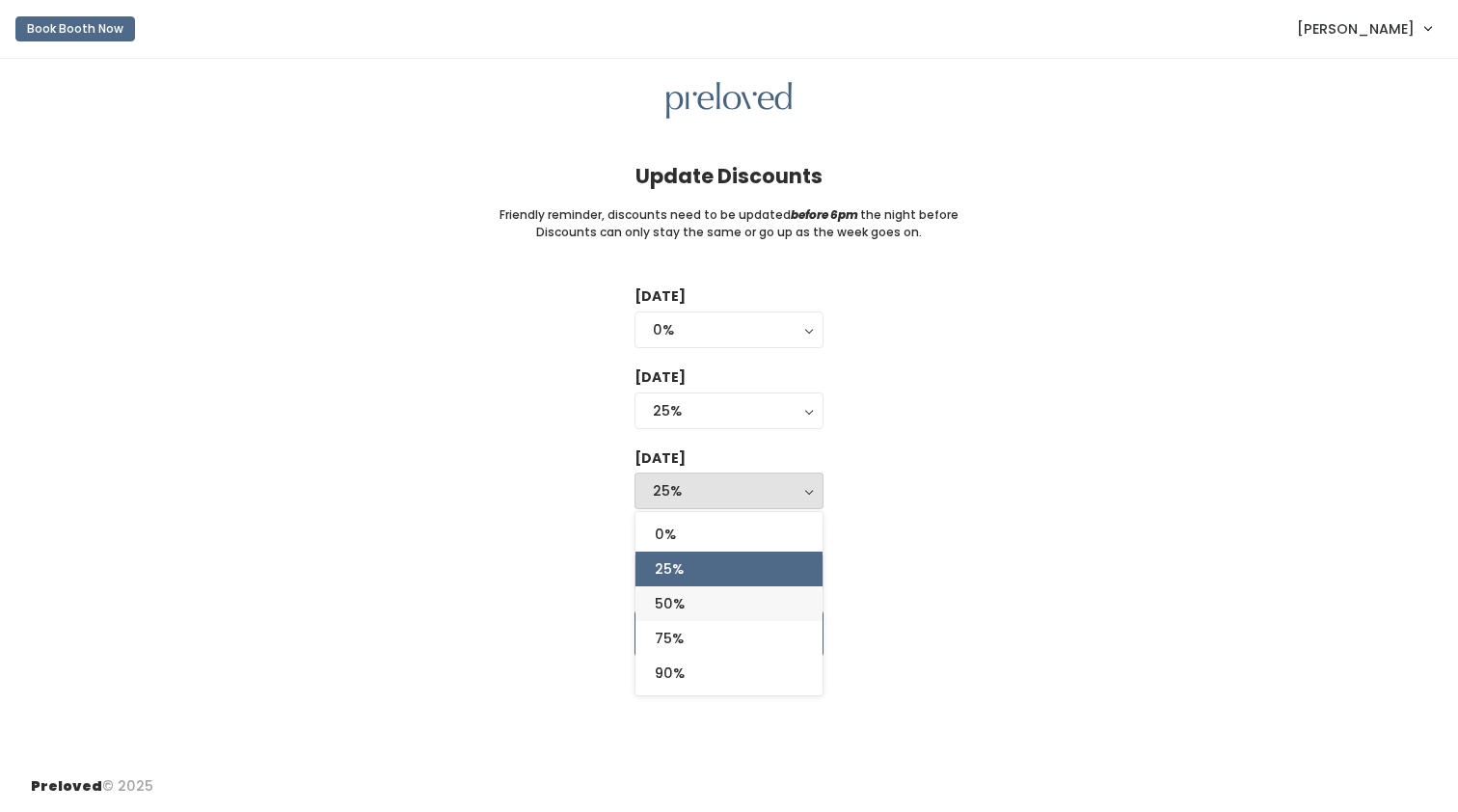
click at [766, 603] on link "50%" at bounding box center [729, 603] width 187 height 34
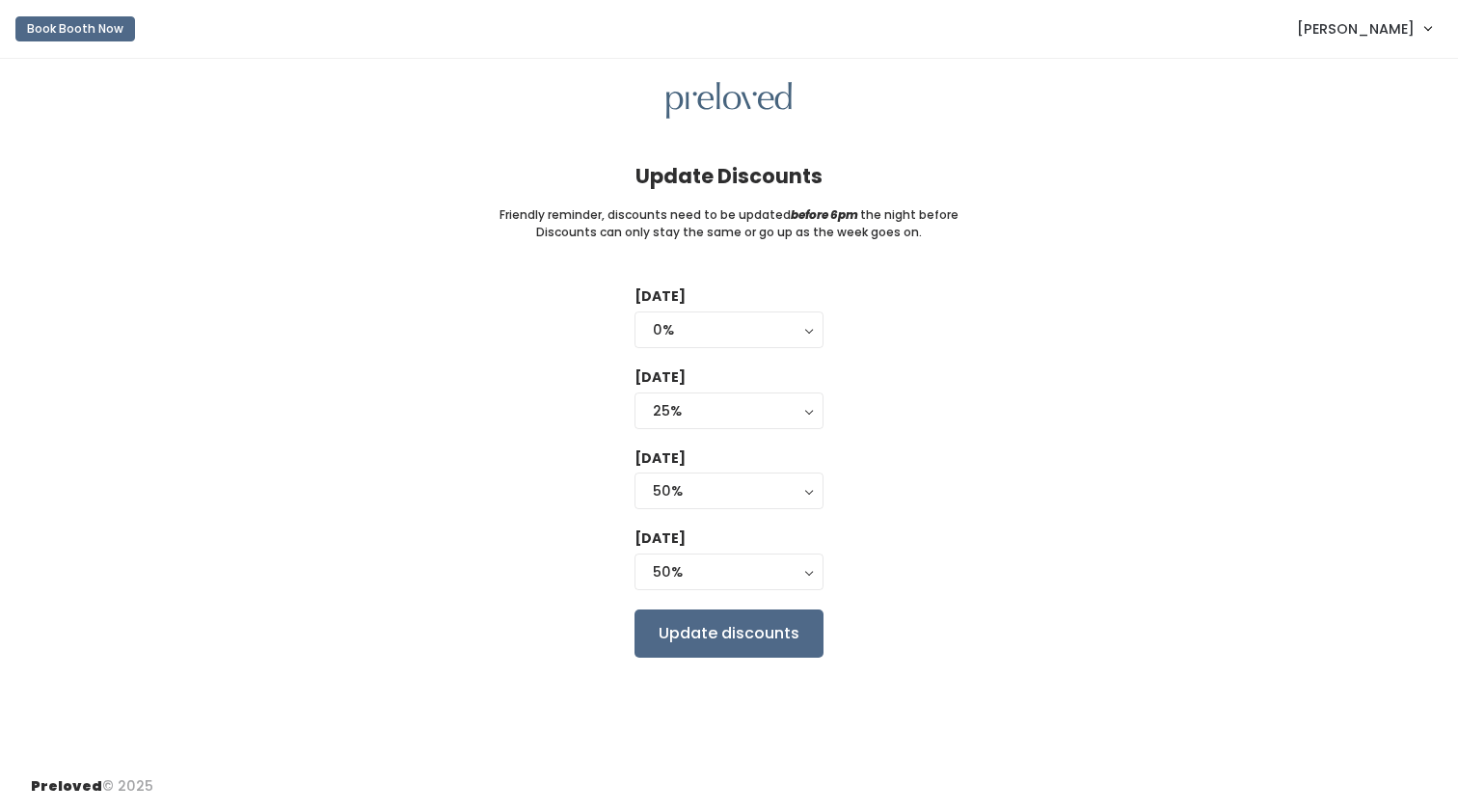
click at [913, 583] on div "Tuesday 0% 25% 50% 75% 90% 0% Wednesday 0% 25% 50% 75% 90% 25% Thursday 0% 25% …" at bounding box center [729, 471] width 1396 height 371
click at [807, 572] on button "50%" at bounding box center [729, 571] width 189 height 36
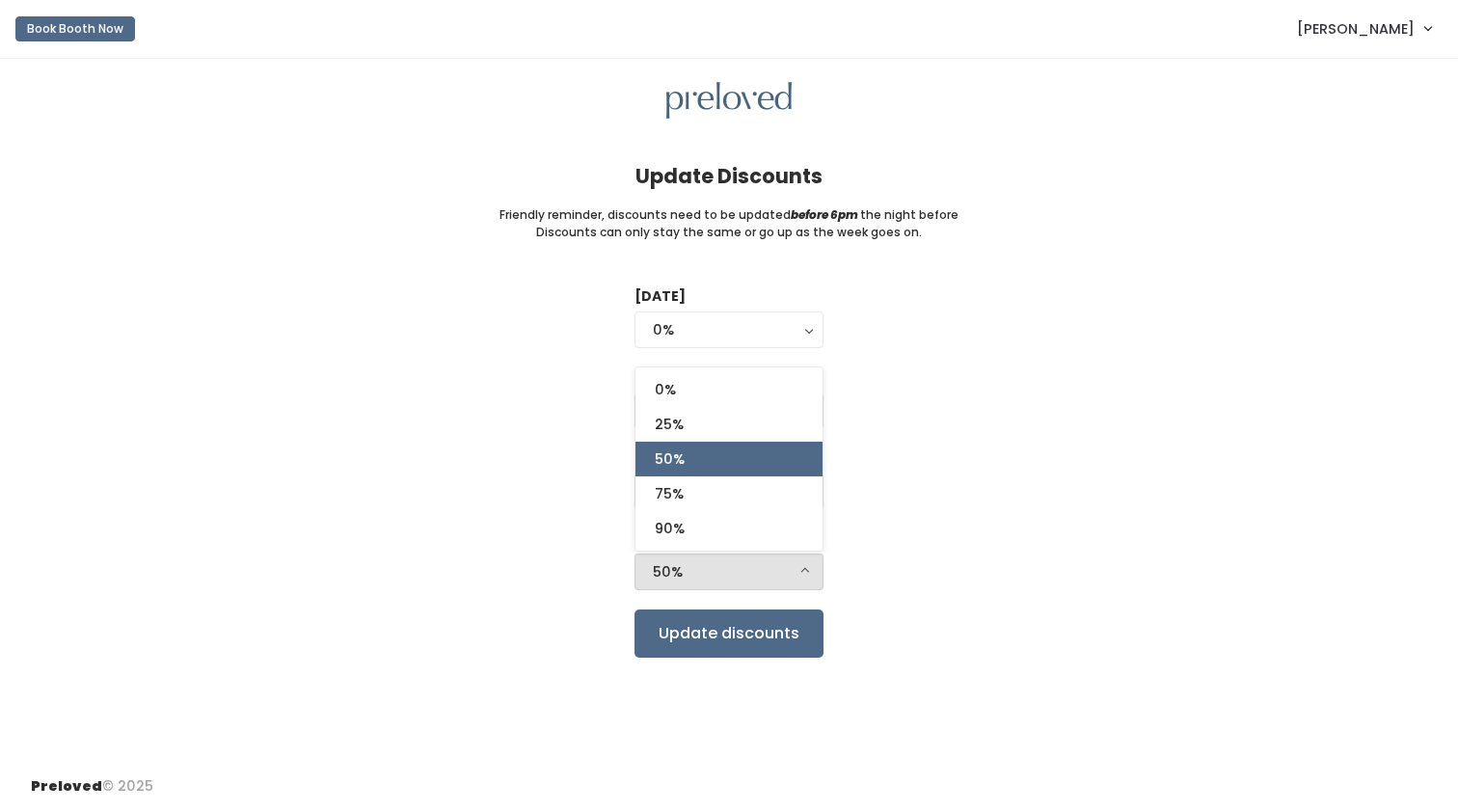
click at [807, 560] on button "50%" at bounding box center [729, 571] width 189 height 36
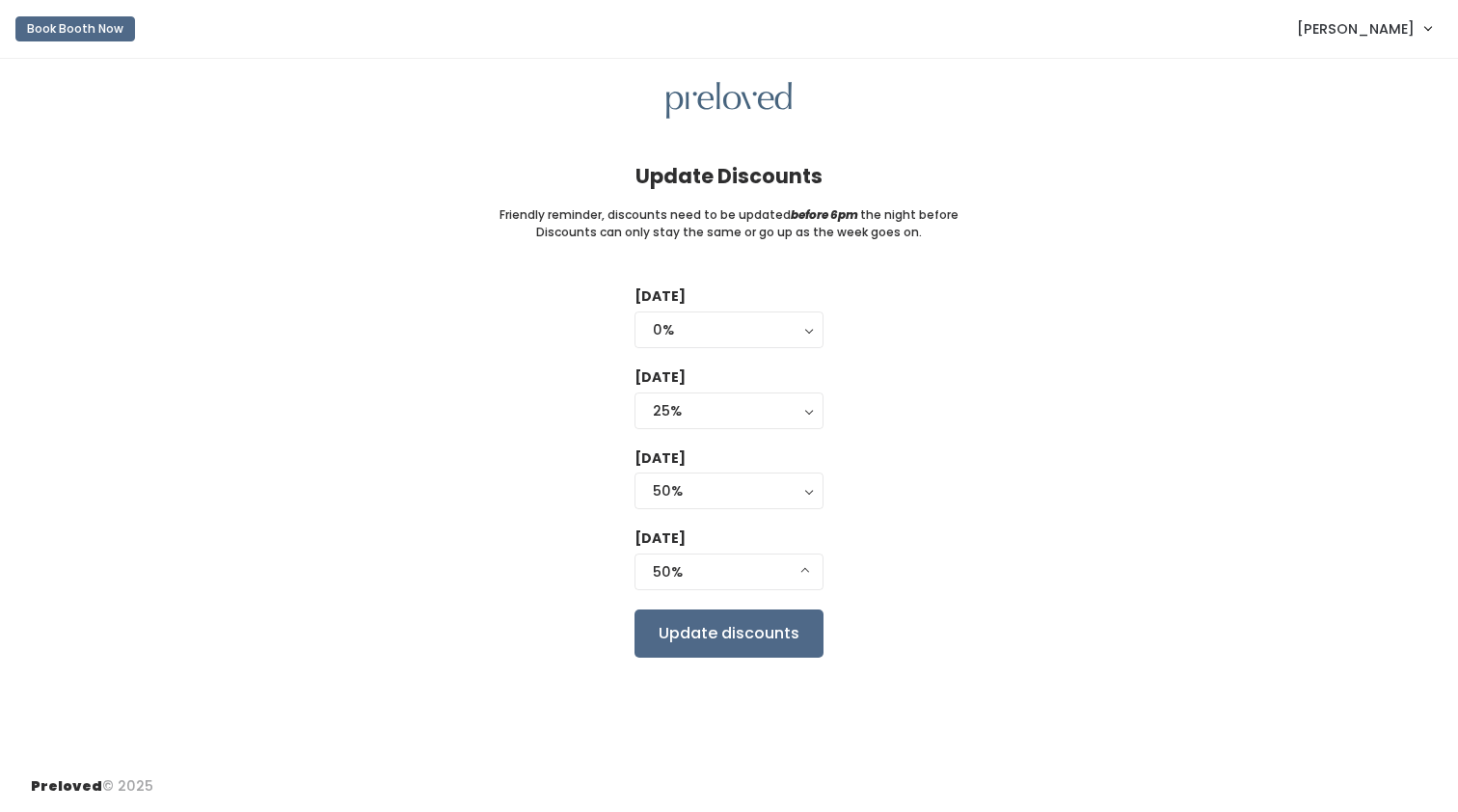
click at [987, 602] on div "Tuesday 0% 25% 50% 75% 90% 0% Wednesday 0% 25% 50% 75% 90% 25% Thursday 0% 25% …" at bounding box center [729, 471] width 1396 height 371
click at [805, 483] on button "50%" at bounding box center [729, 490] width 189 height 36
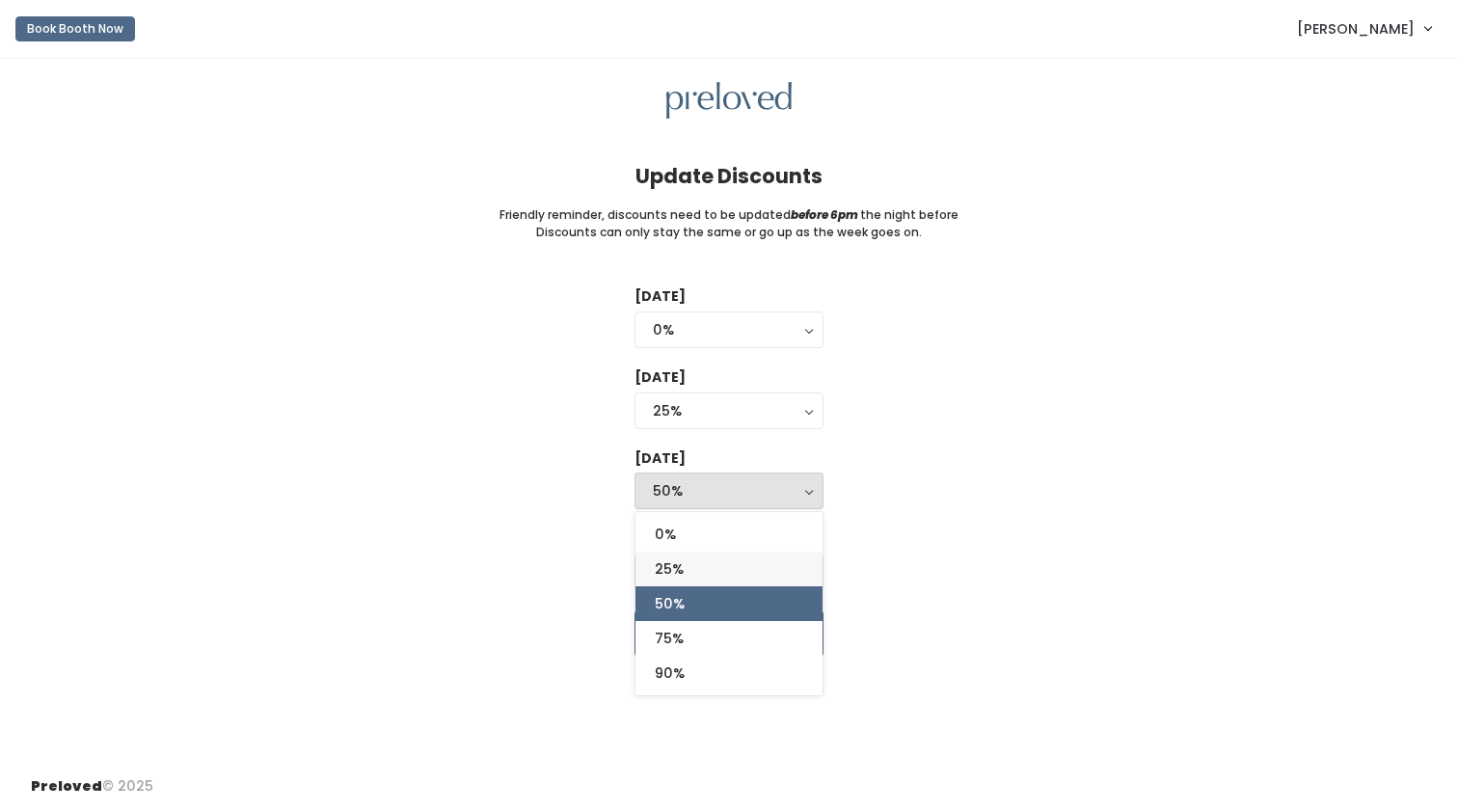
click at [760, 564] on link "25%" at bounding box center [729, 568] width 187 height 34
select select "25%"
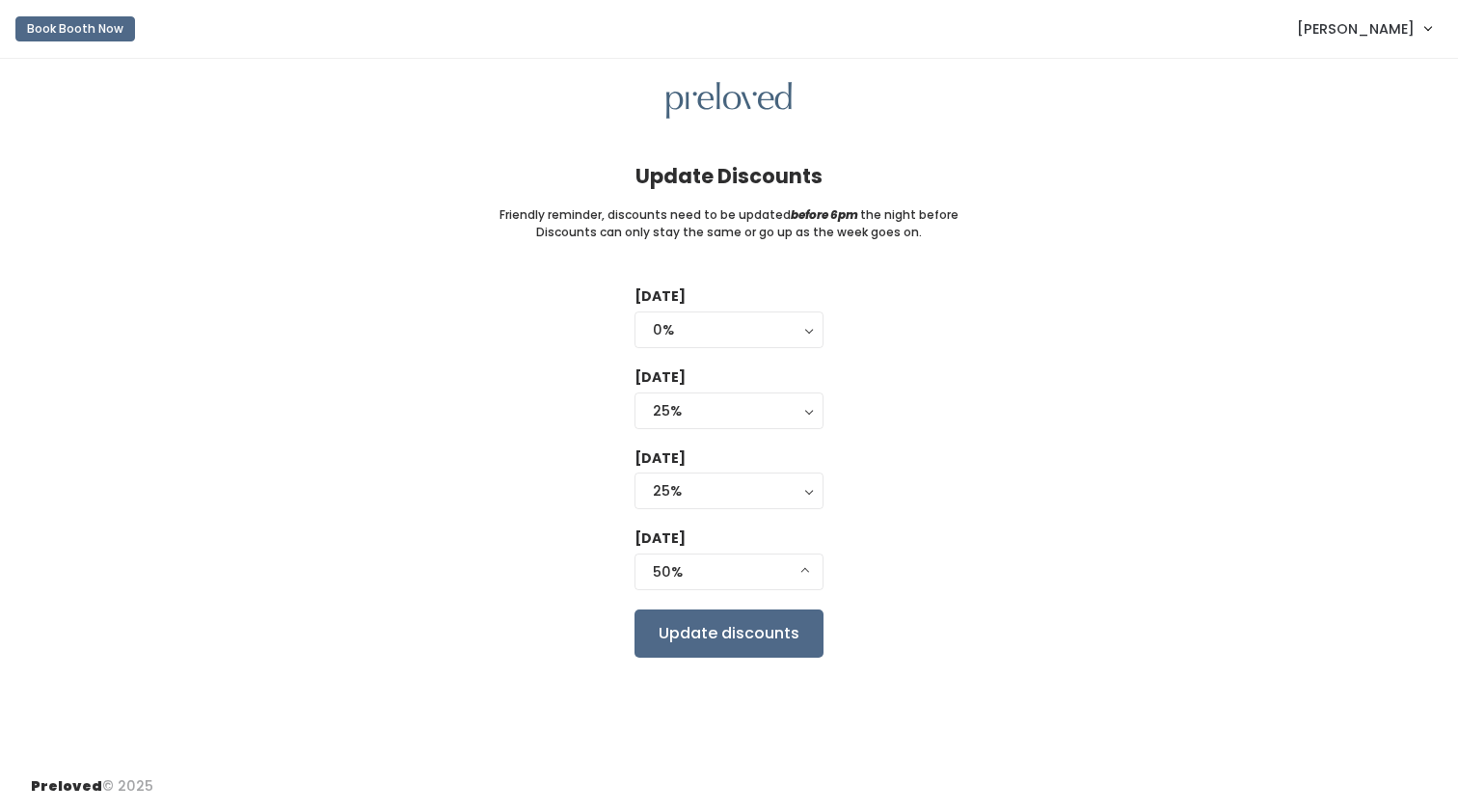
click at [965, 613] on div "Tuesday 0% 25% 50% 75% 90% 0% Wednesday 0% 25% 50% 75% 90% 25% Thursday 0% 25% …" at bounding box center [729, 471] width 1396 height 371
click at [711, 629] on input "Update discounts" at bounding box center [729, 633] width 189 height 48
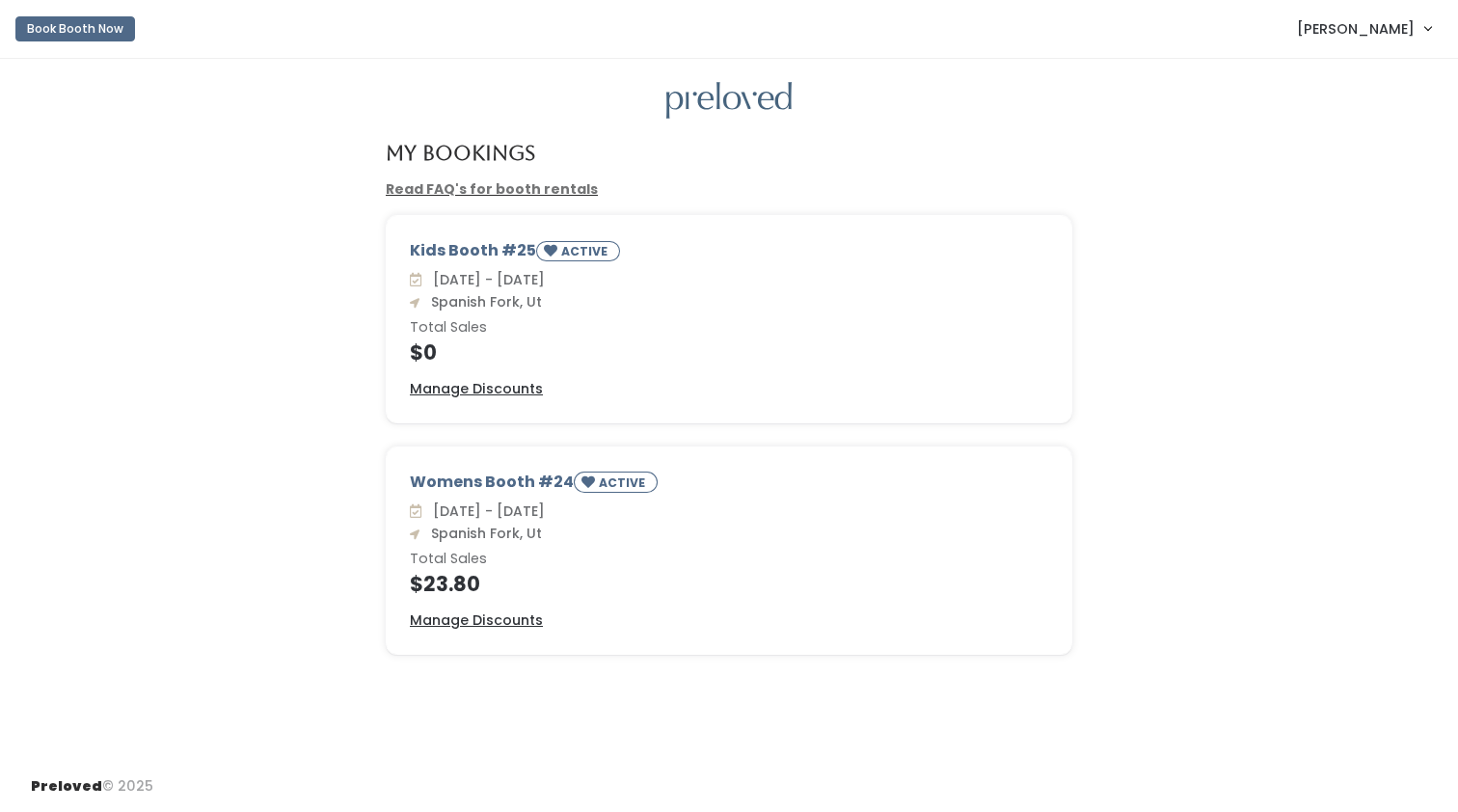
click at [1408, 38] on span "[PERSON_NAME]" at bounding box center [1356, 29] width 118 height 22
click at [1383, 114] on link "Account settings" at bounding box center [1363, 110] width 173 height 34
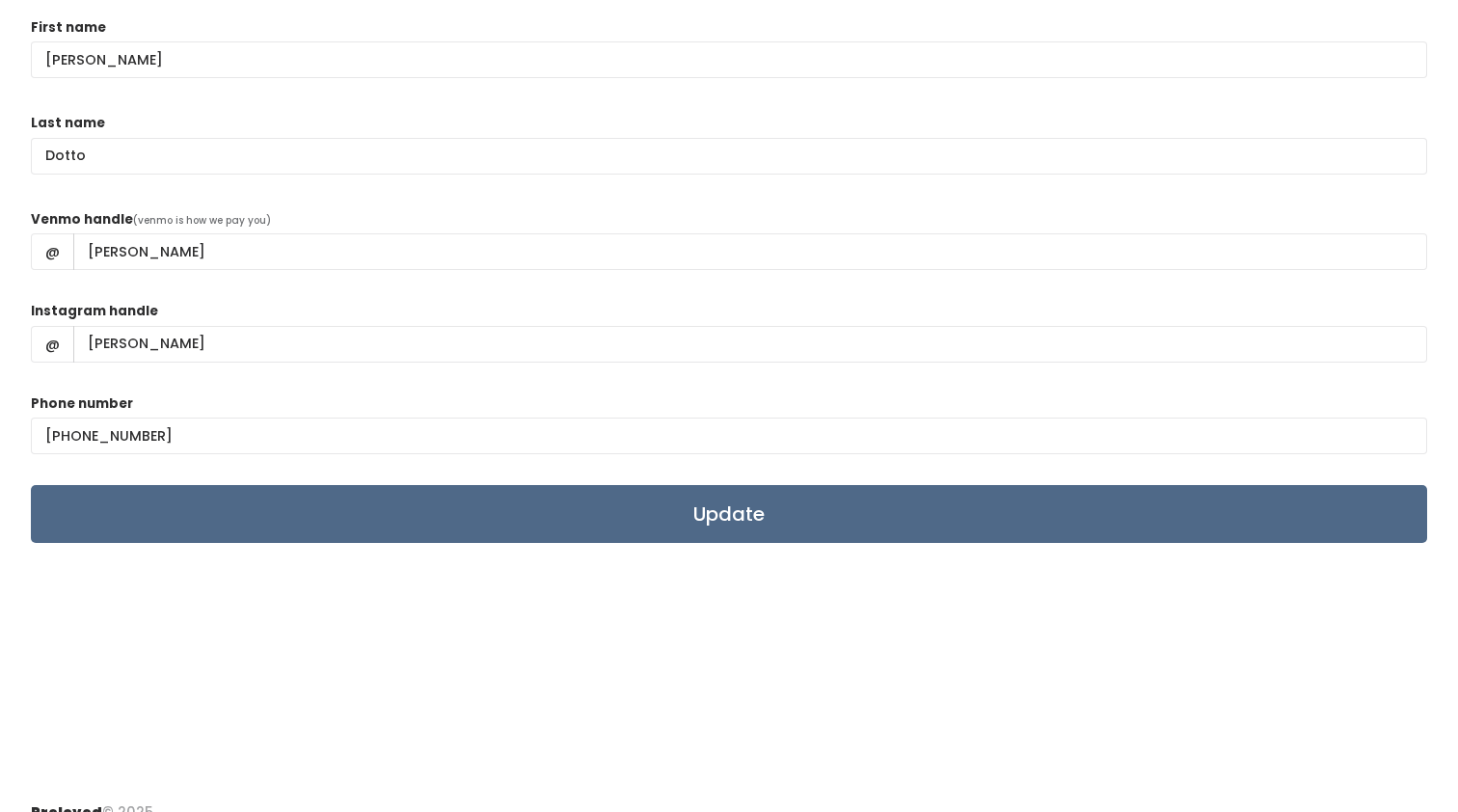
scroll to position [168, 0]
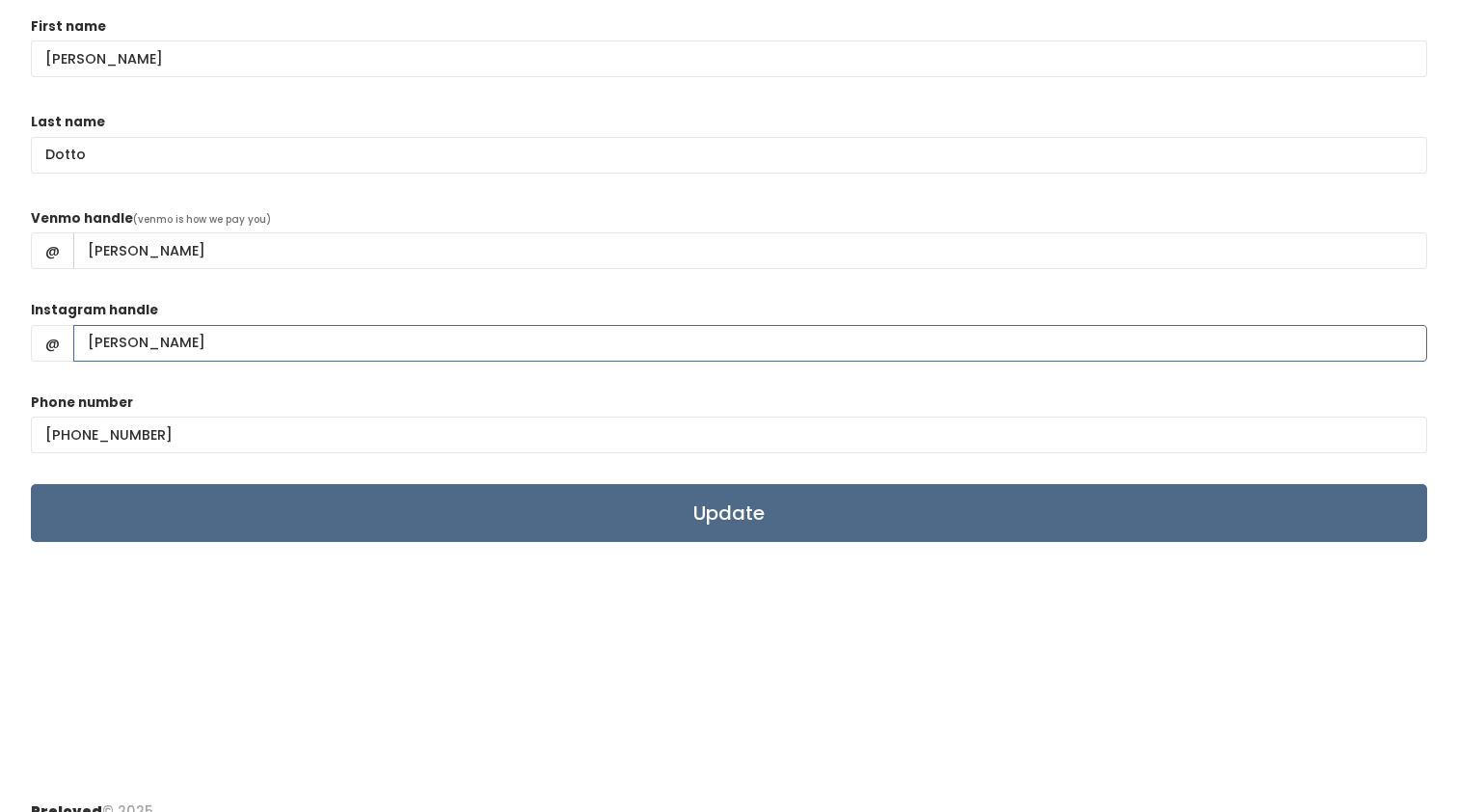
drag, startPoint x: 159, startPoint y: 338, endPoint x: 51, endPoint y: 339, distance: 108.0
click at [51, 339] on div "@ joschav" at bounding box center [729, 342] width 1396 height 36
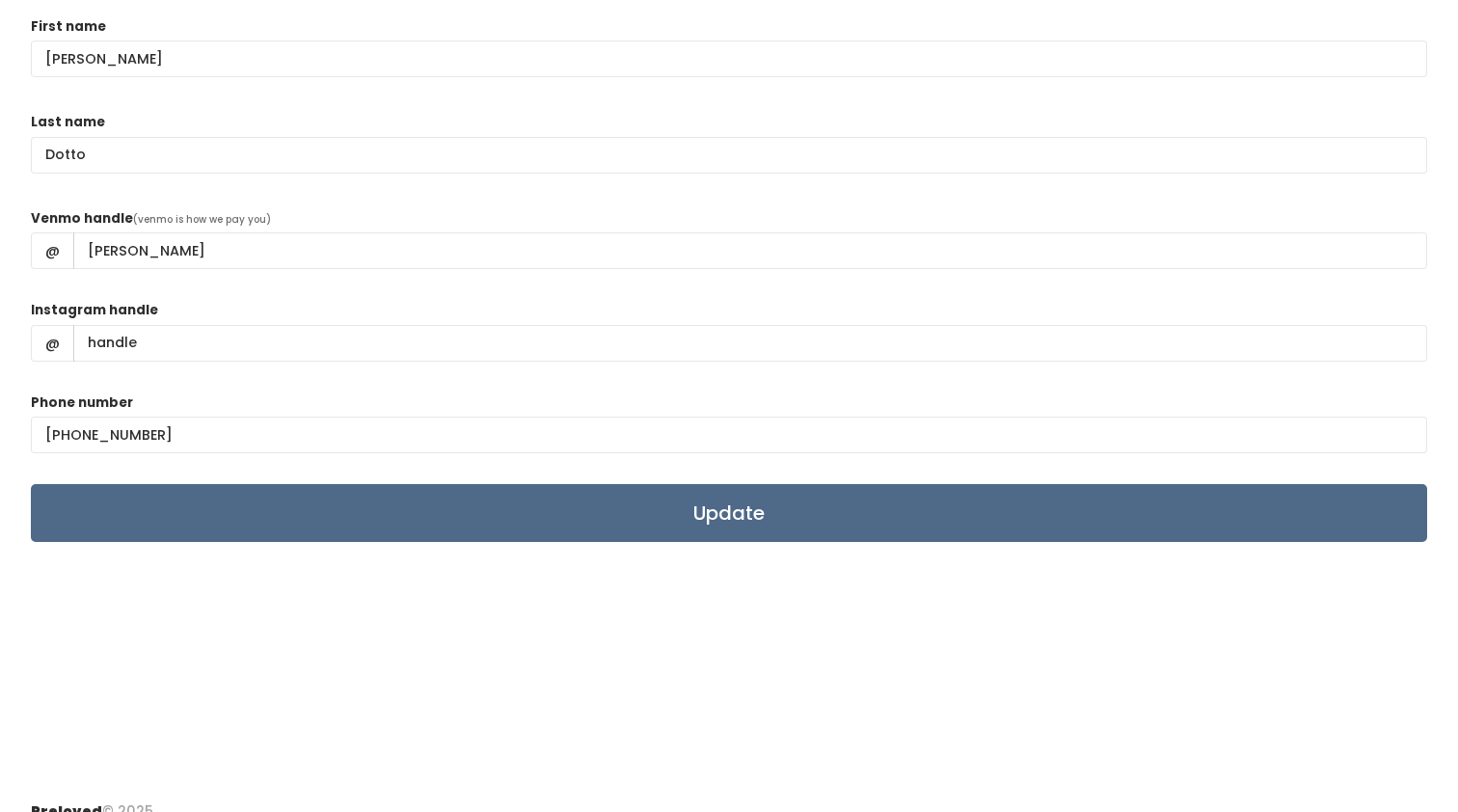
drag, startPoint x: 244, startPoint y: 811, endPoint x: 242, endPoint y: 732, distance: 79.0
click at [244, 809] on div "Preloved © 2025" at bounding box center [729, 811] width 1458 height 51
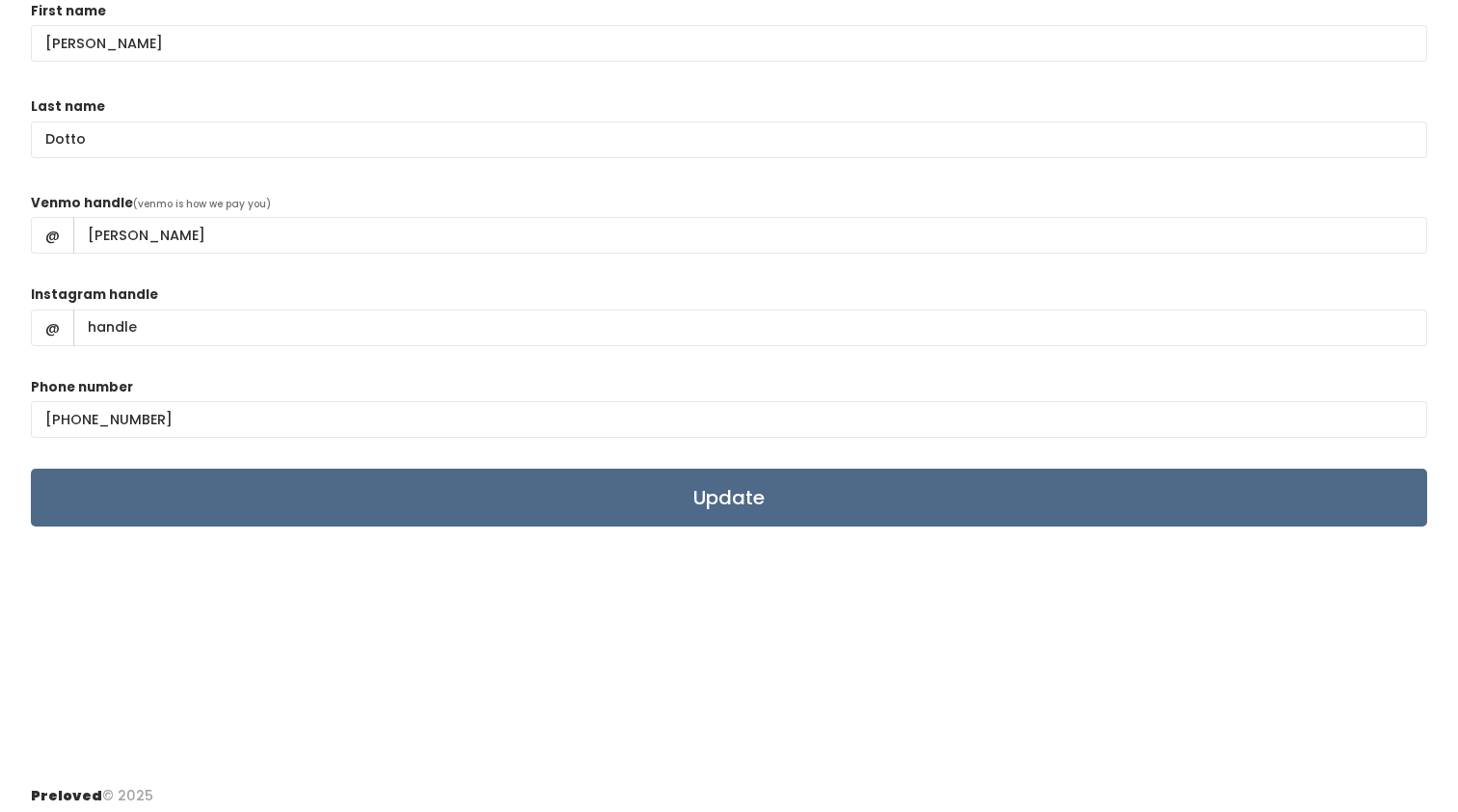
click at [242, 728] on div "Edit Your Information First name [PERSON_NAME] Last name [PERSON_NAME] Venmo ha…" at bounding box center [729, 353] width 1396 height 788
click at [421, 495] on input "Update" at bounding box center [729, 497] width 1396 height 58
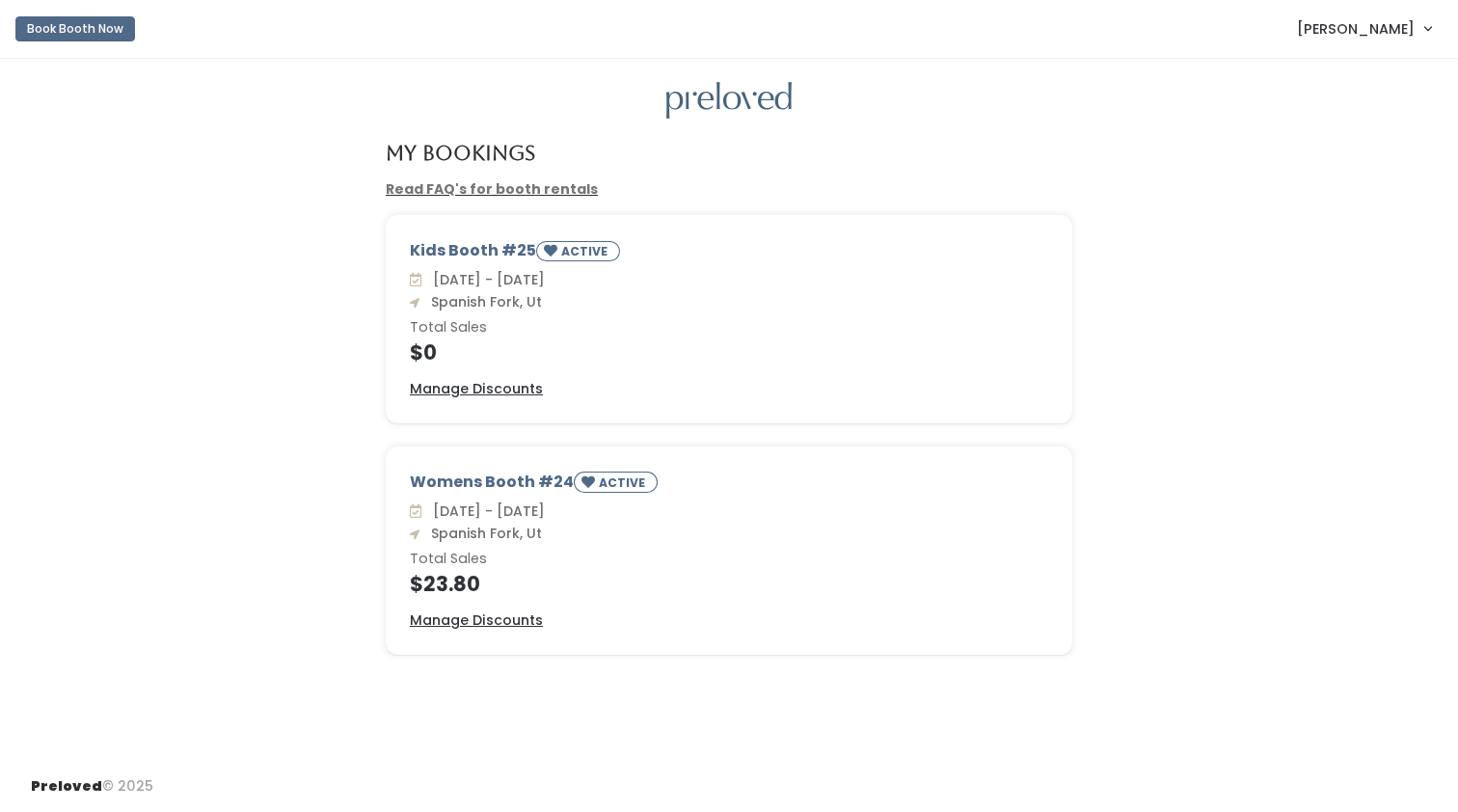
click at [500, 189] on link "Read FAQ's for booth rentals" at bounding box center [492, 189] width 212 height 20
click at [494, 384] on u "Manage Discounts" at bounding box center [476, 388] width 133 height 20
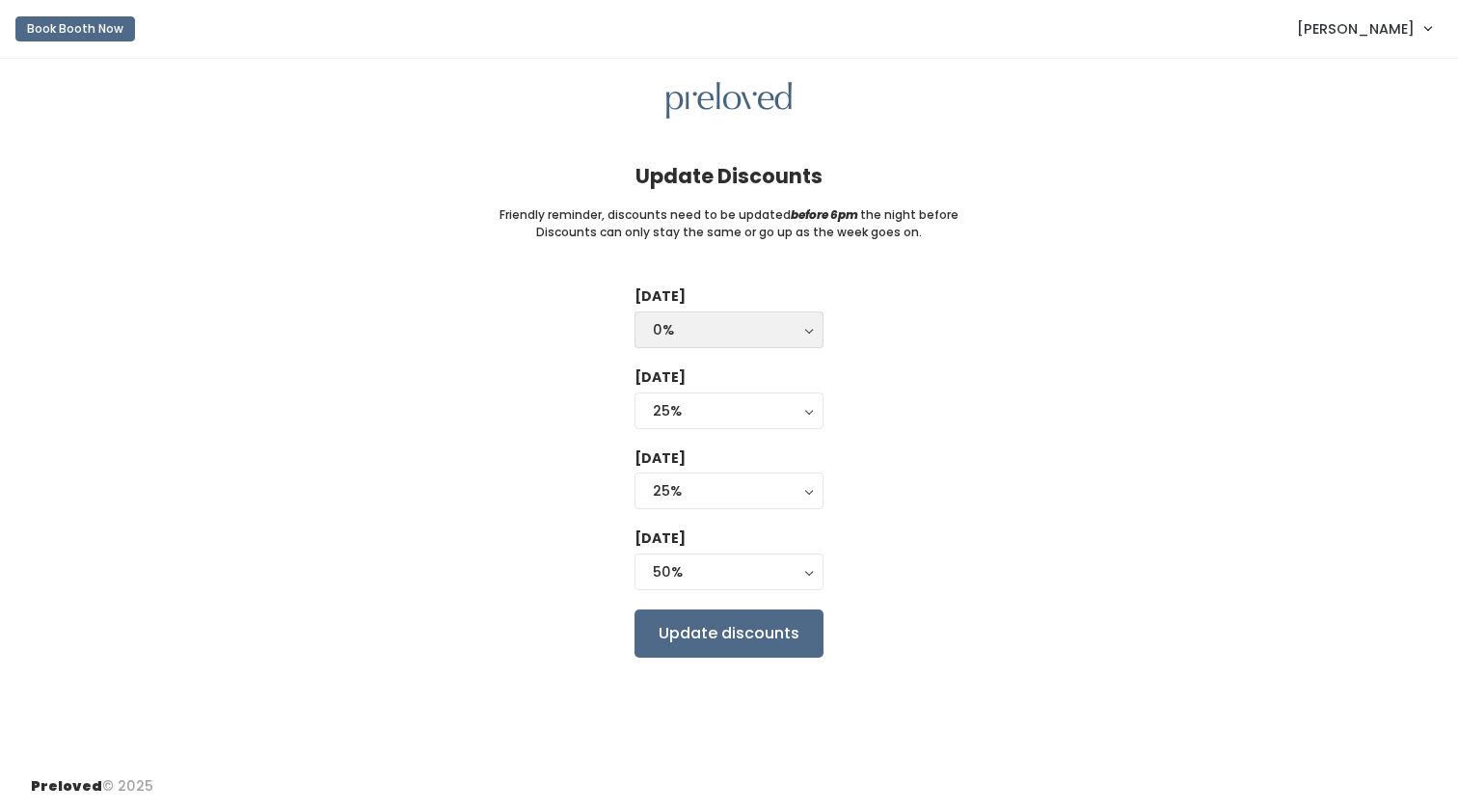
click at [802, 327] on div "0%" at bounding box center [729, 330] width 152 height 22
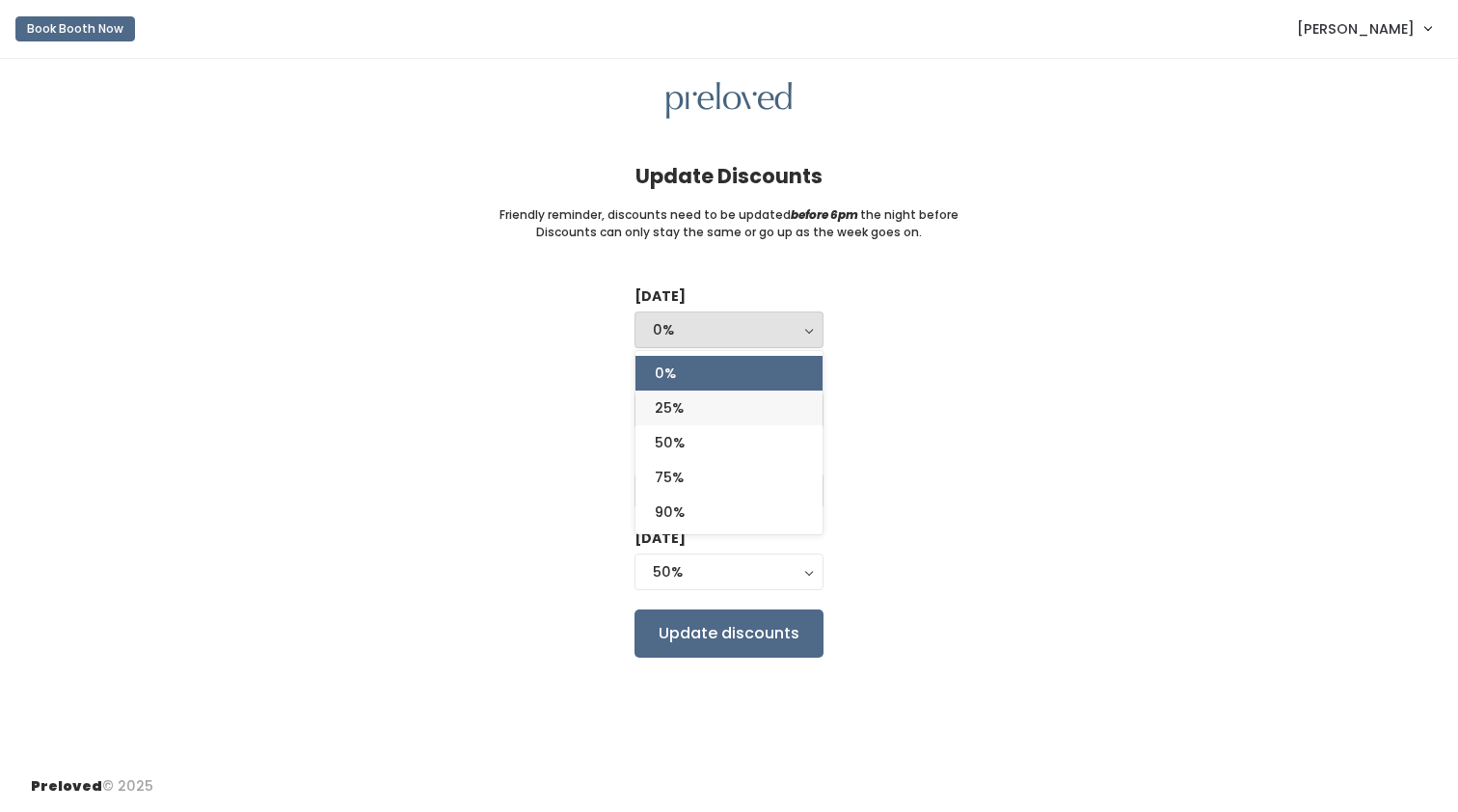
click at [746, 410] on link "25%" at bounding box center [729, 407] width 187 height 34
select select "25%"
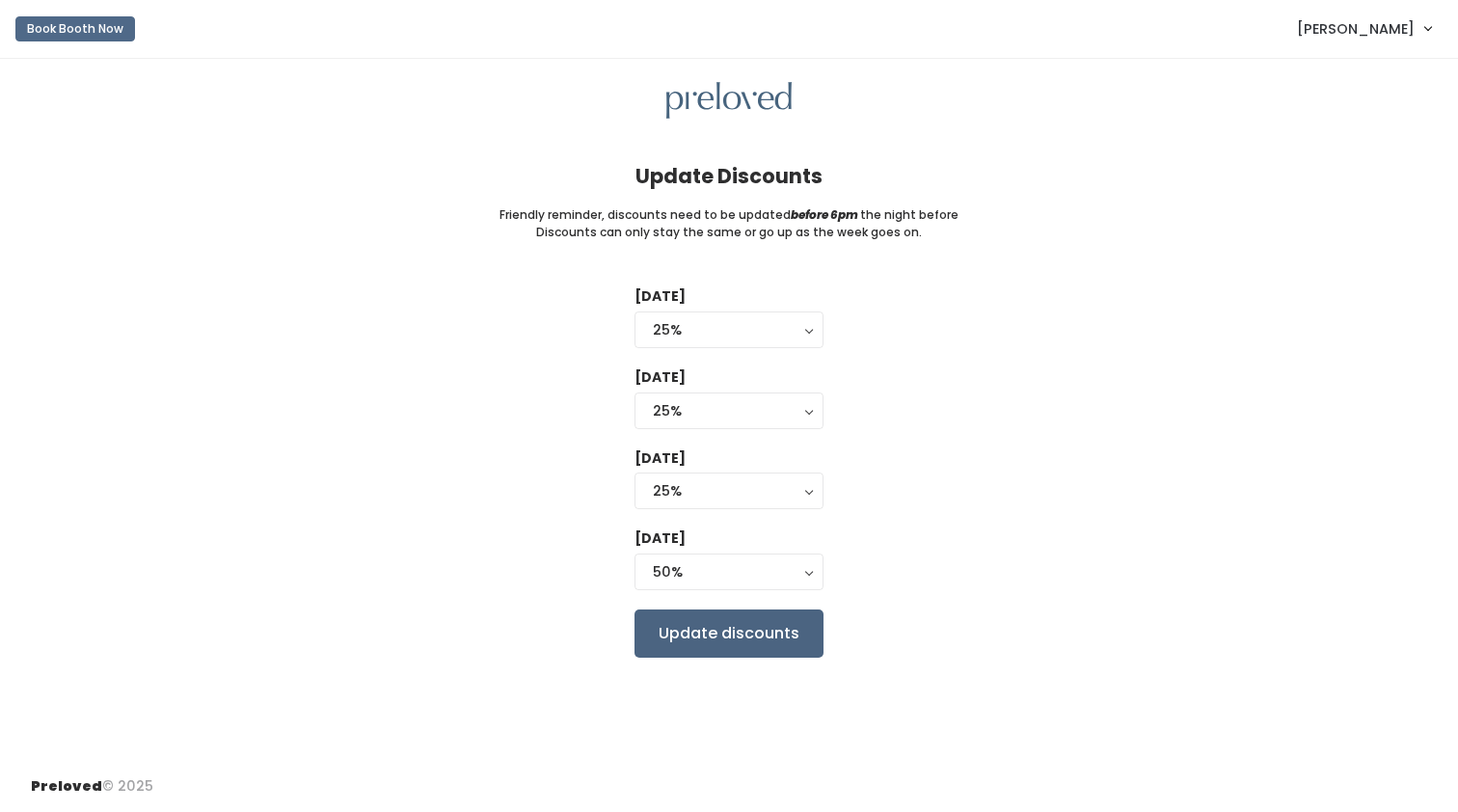
click at [754, 638] on input "Update discounts" at bounding box center [729, 633] width 189 height 48
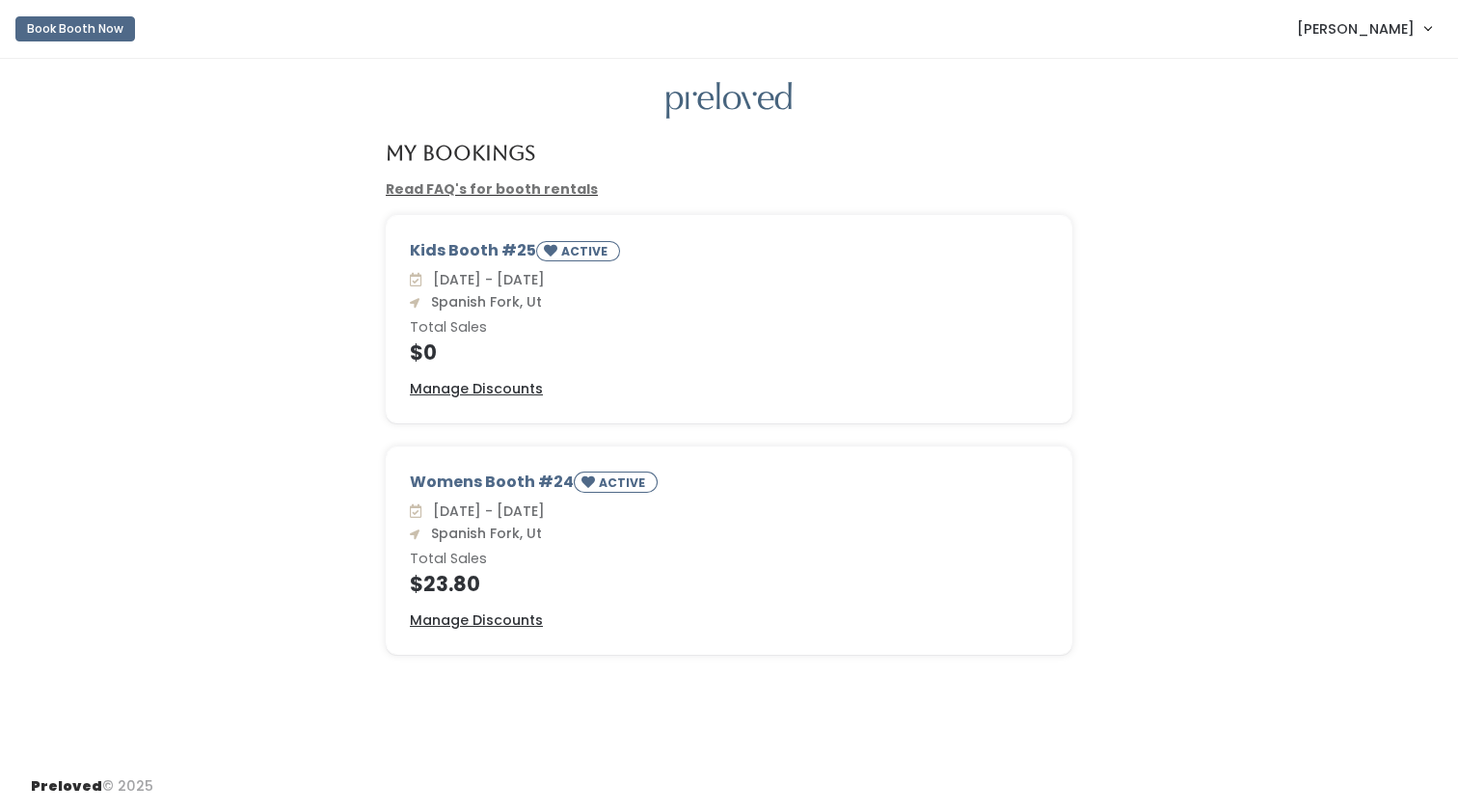
click at [482, 482] on div "Womens Booth #24 ACTIVE" at bounding box center [729, 485] width 638 height 29
click at [467, 618] on u "Manage Discounts" at bounding box center [476, 620] width 133 height 20
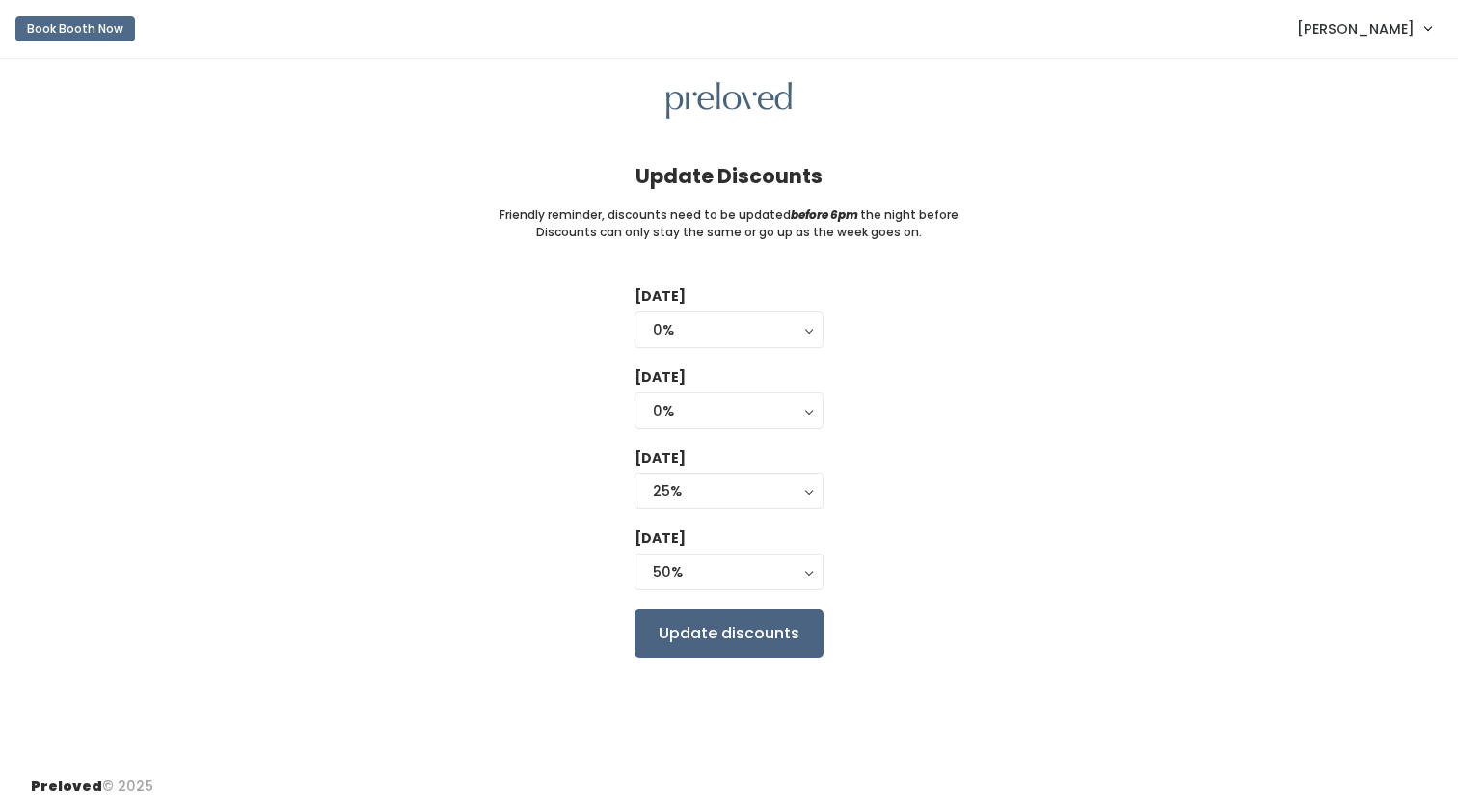
click at [741, 628] on input "Update discounts" at bounding box center [729, 633] width 189 height 48
